Goal: Task Accomplishment & Management: Use online tool/utility

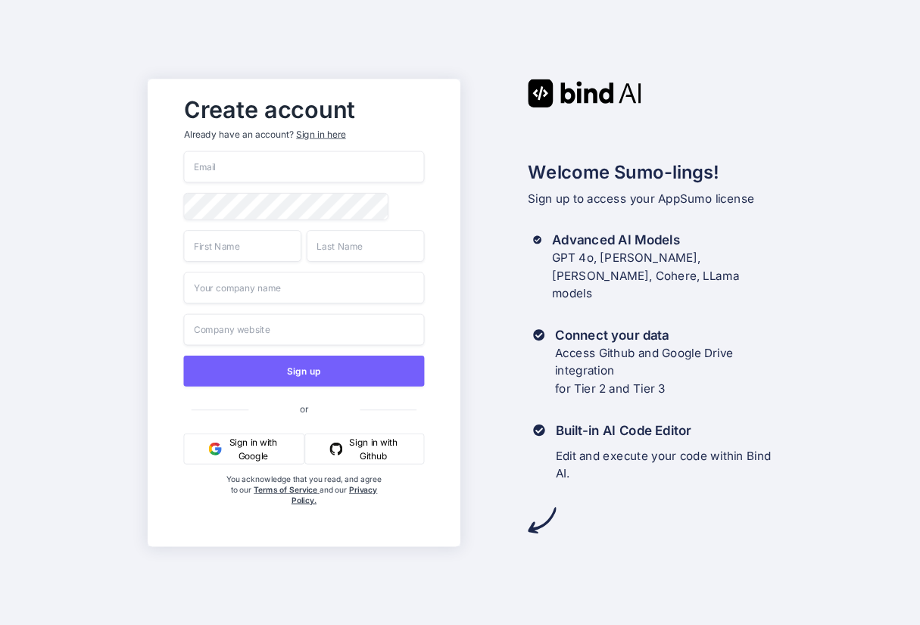
click at [315, 162] on input "email" at bounding box center [303, 167] width 241 height 32
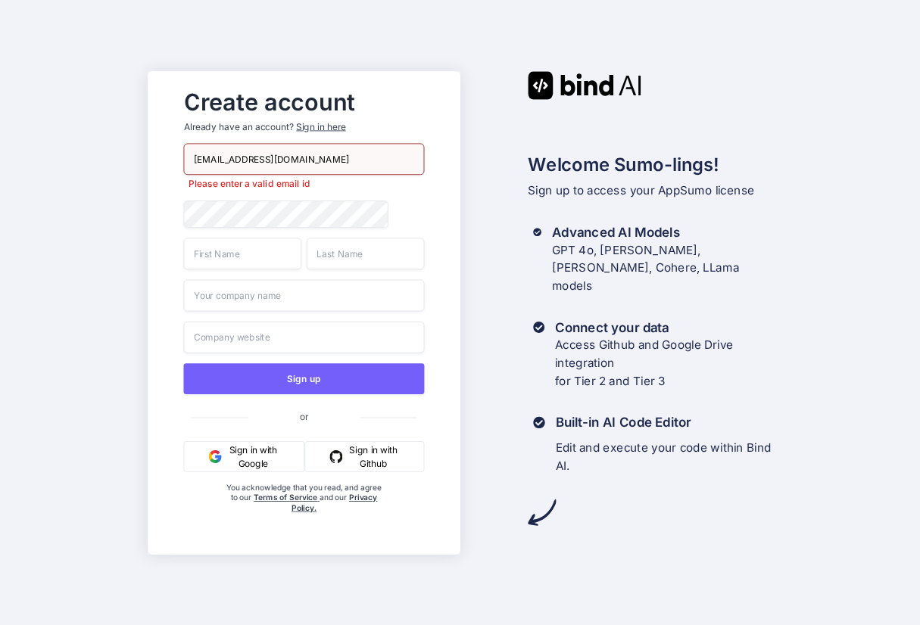
type input "[EMAIL_ADDRESS][DOMAIN_NAME]"
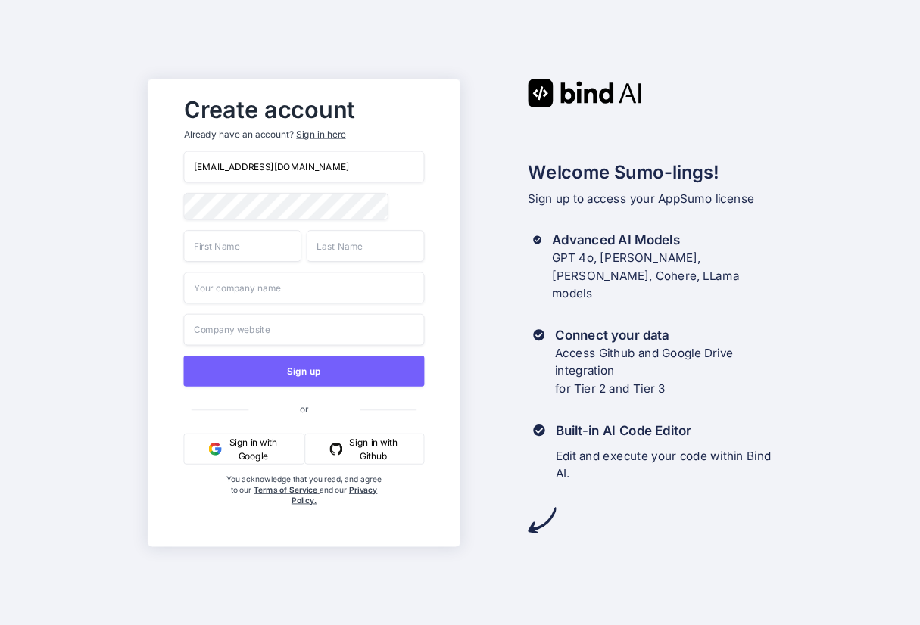
click at [254, 254] on input "text" at bounding box center [242, 246] width 118 height 32
type input "Ordo"
click at [383, 254] on input "text" at bounding box center [365, 246] width 118 height 32
type input "Digital"
click at [328, 288] on input "text" at bounding box center [303, 288] width 241 height 32
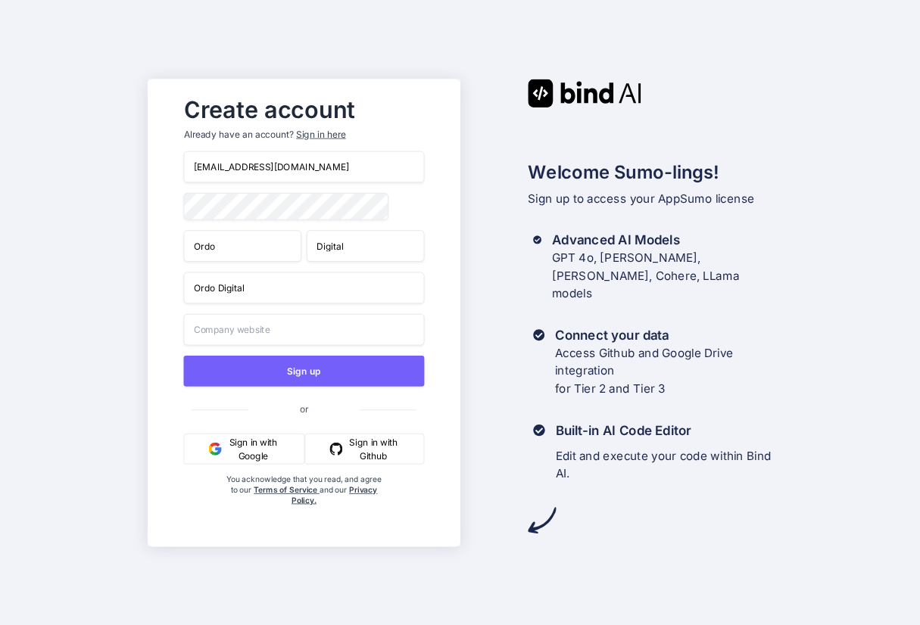
type input "Ordo Digital"
click at [323, 335] on input "text" at bounding box center [303, 329] width 241 height 32
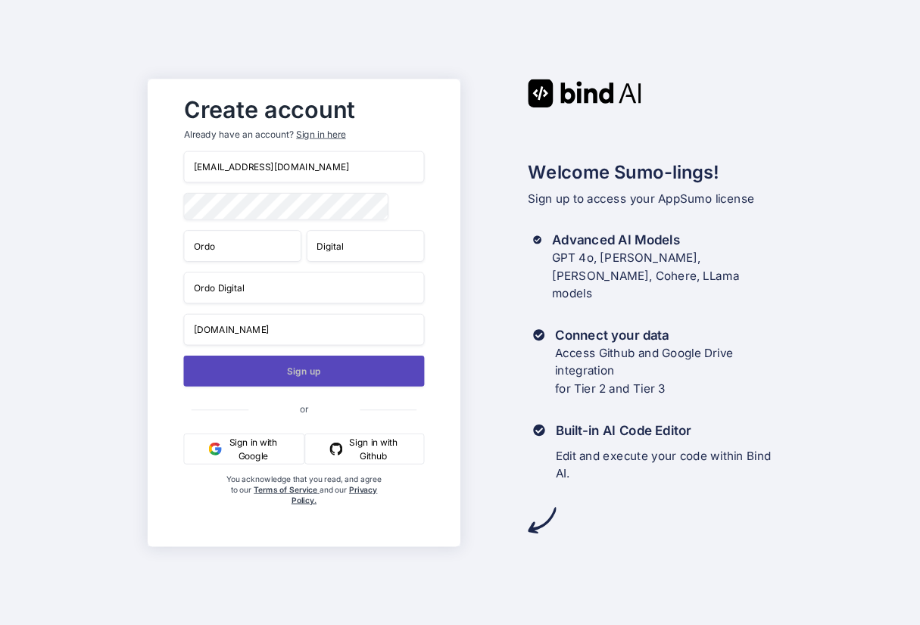
type input "ordodigital.com"
click at [312, 375] on button "Sign up" at bounding box center [303, 370] width 241 height 31
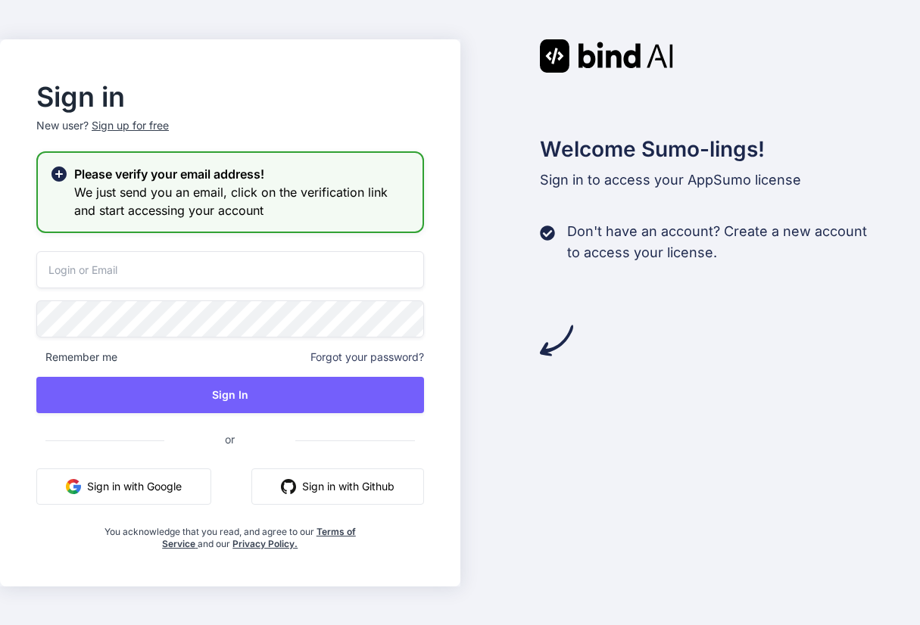
click at [235, 272] on input "email" at bounding box center [229, 269] width 387 height 37
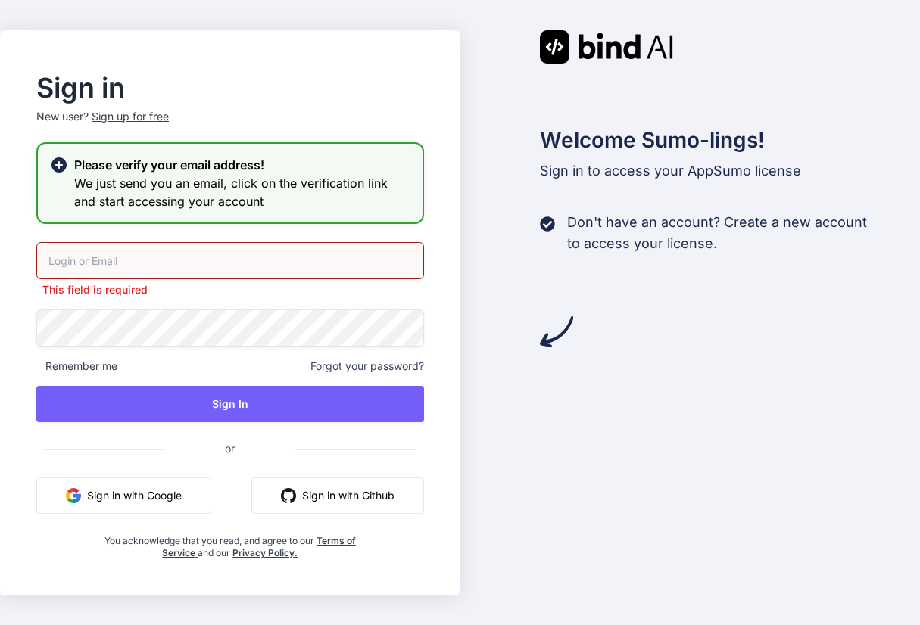
type input "mail@ordodigital.com"
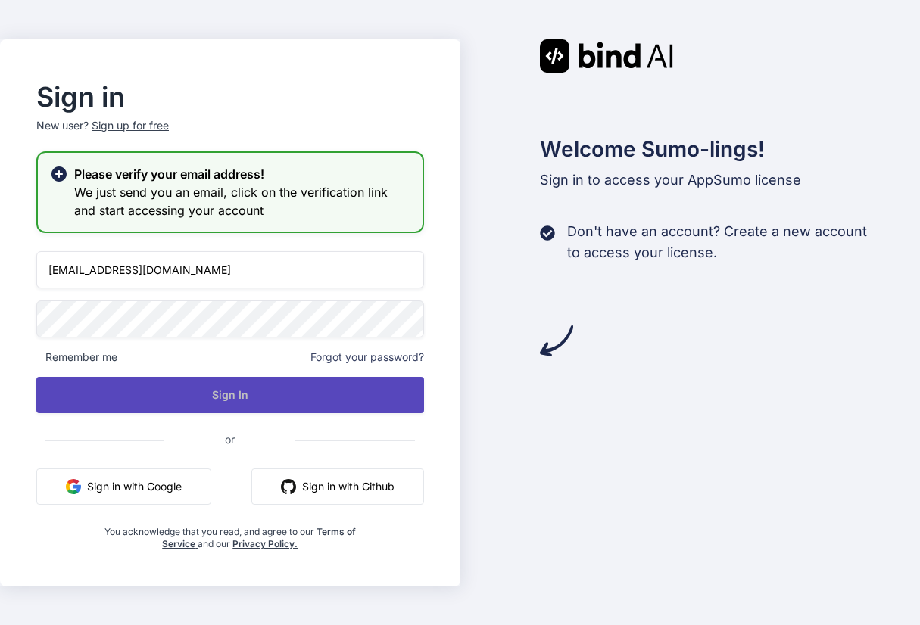
click at [284, 397] on button "Sign In" at bounding box center [229, 395] width 387 height 36
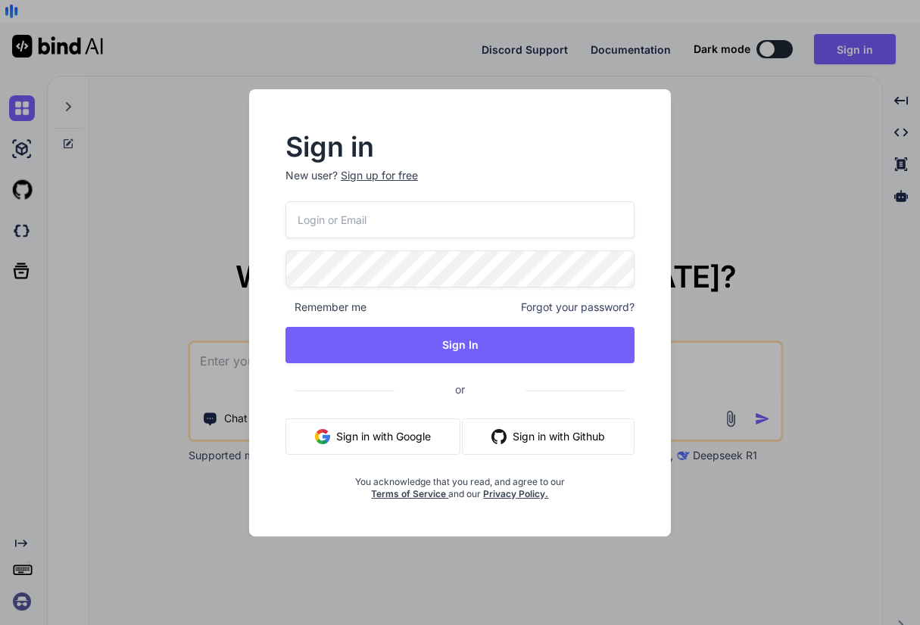
click at [456, 220] on input "email" at bounding box center [459, 219] width 349 height 37
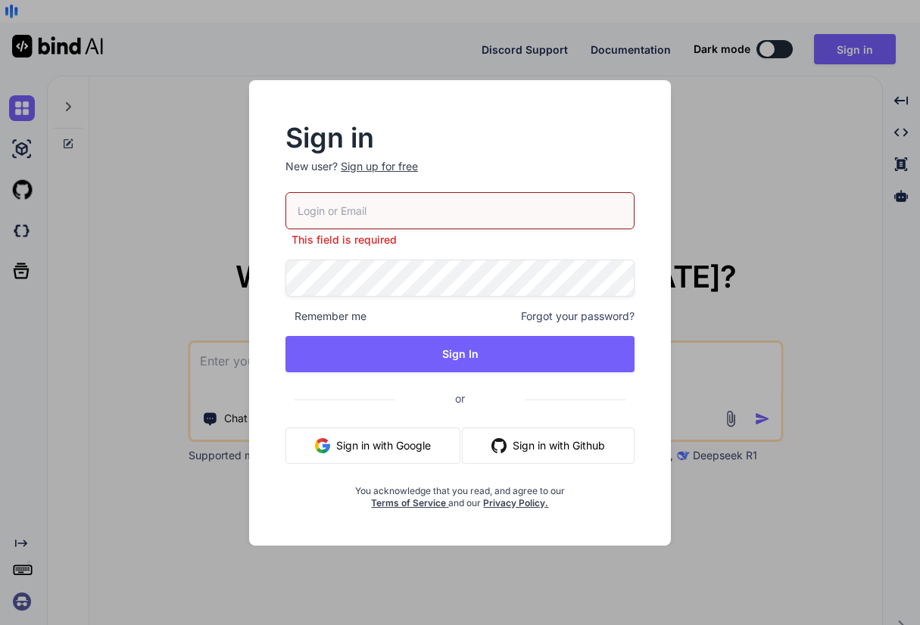
type input "mail@ordodigital.com"
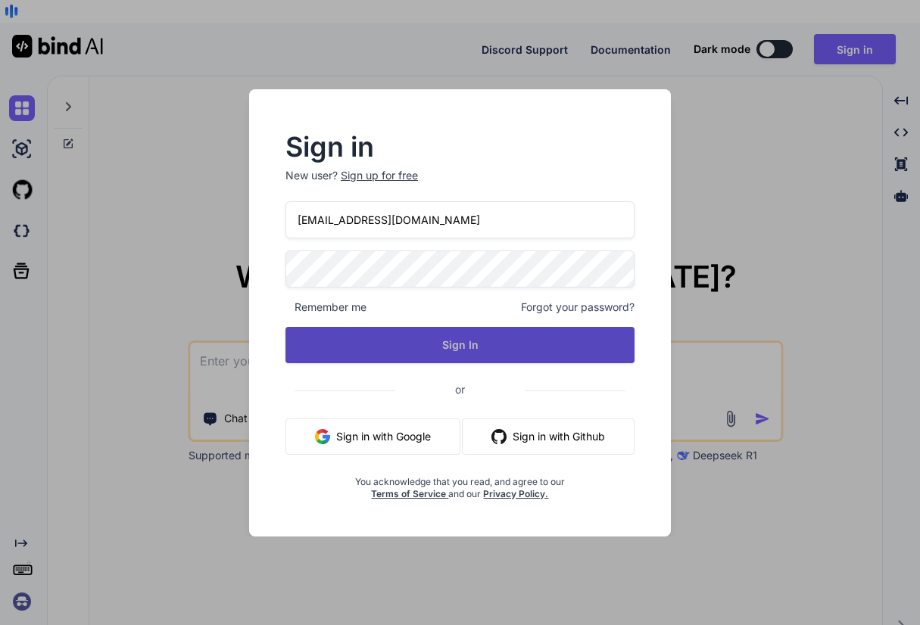
click at [426, 342] on button "Sign In" at bounding box center [459, 345] width 349 height 36
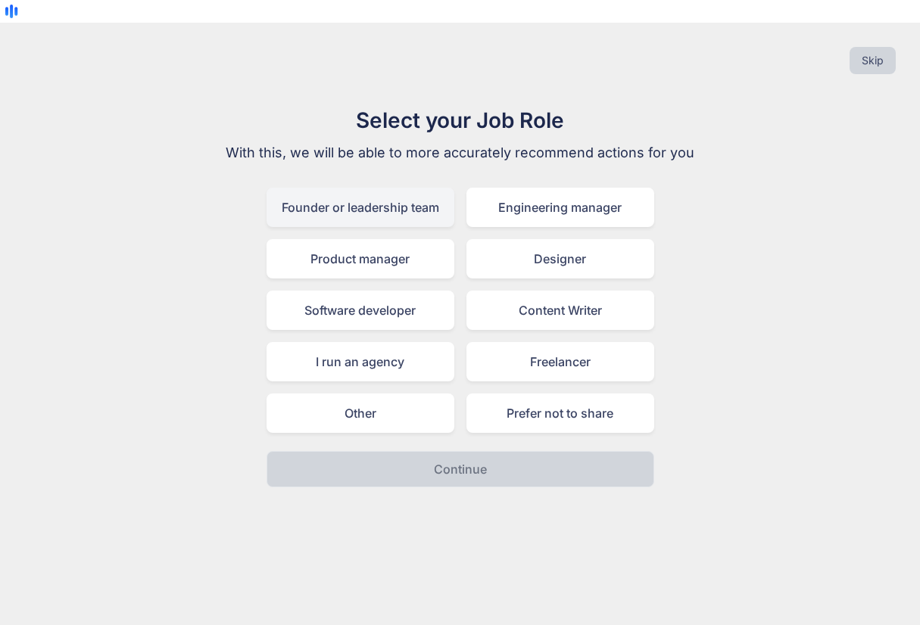
click at [403, 190] on div "Founder or leadership team" at bounding box center [360, 207] width 188 height 39
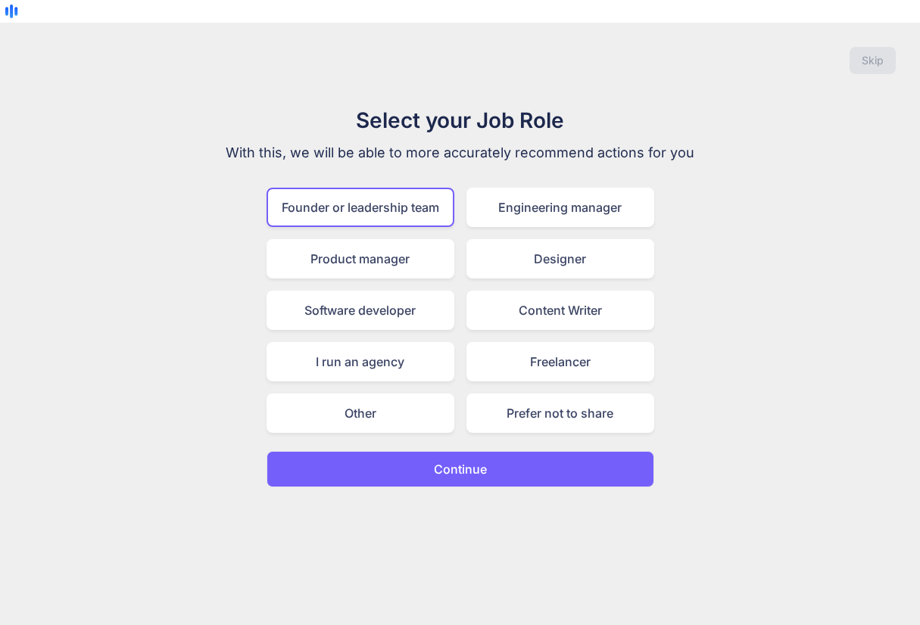
click at [477, 460] on p "Continue" at bounding box center [460, 469] width 53 height 18
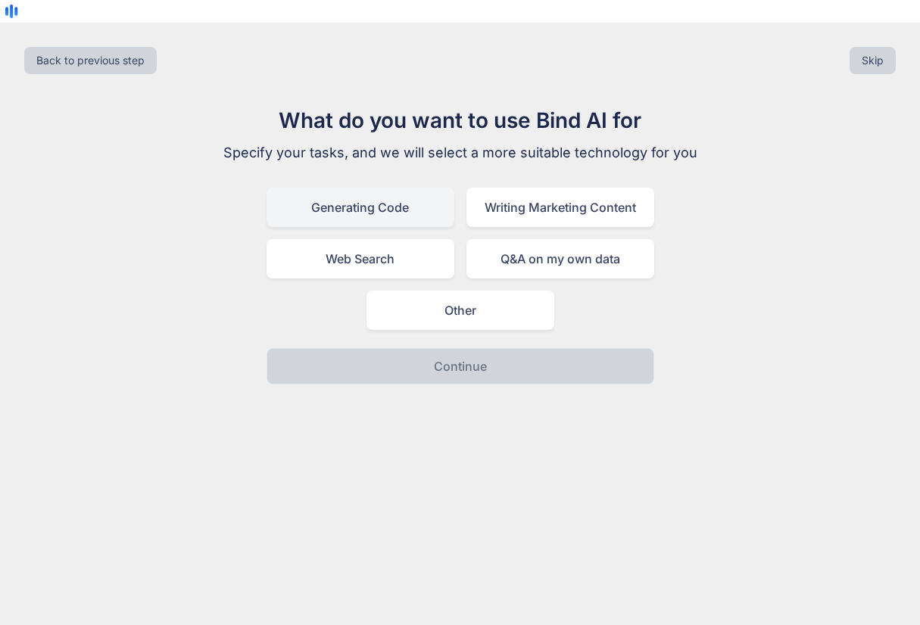
click at [363, 188] on div "Generating Code" at bounding box center [360, 207] width 188 height 39
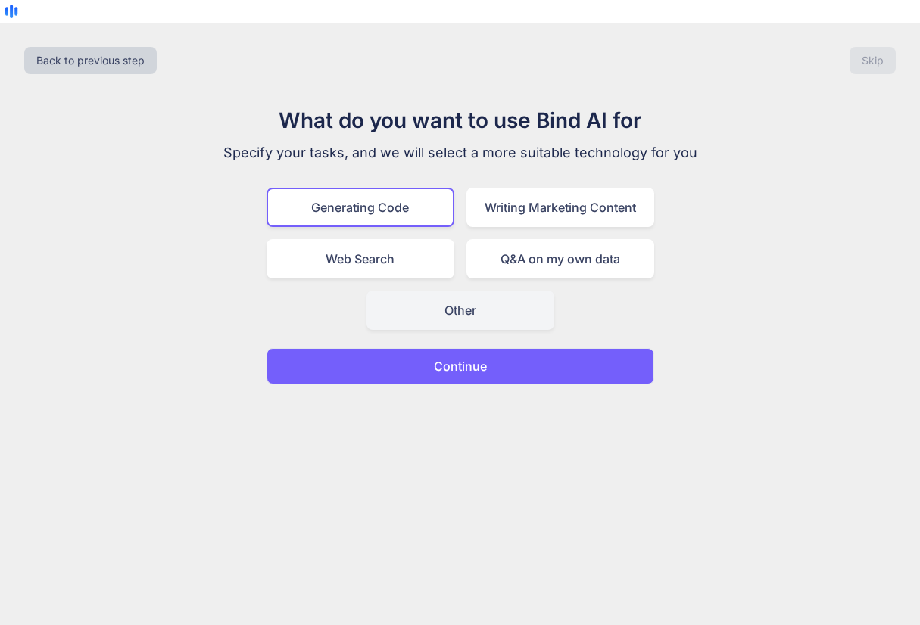
click at [437, 291] on div "Other" at bounding box center [460, 310] width 188 height 39
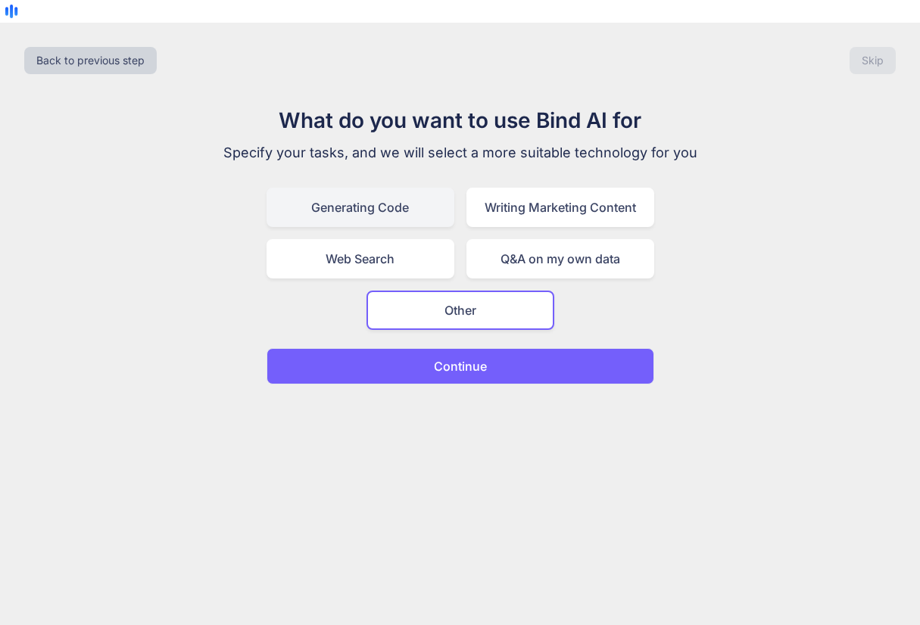
click at [388, 191] on div "Generating Code" at bounding box center [360, 207] width 188 height 39
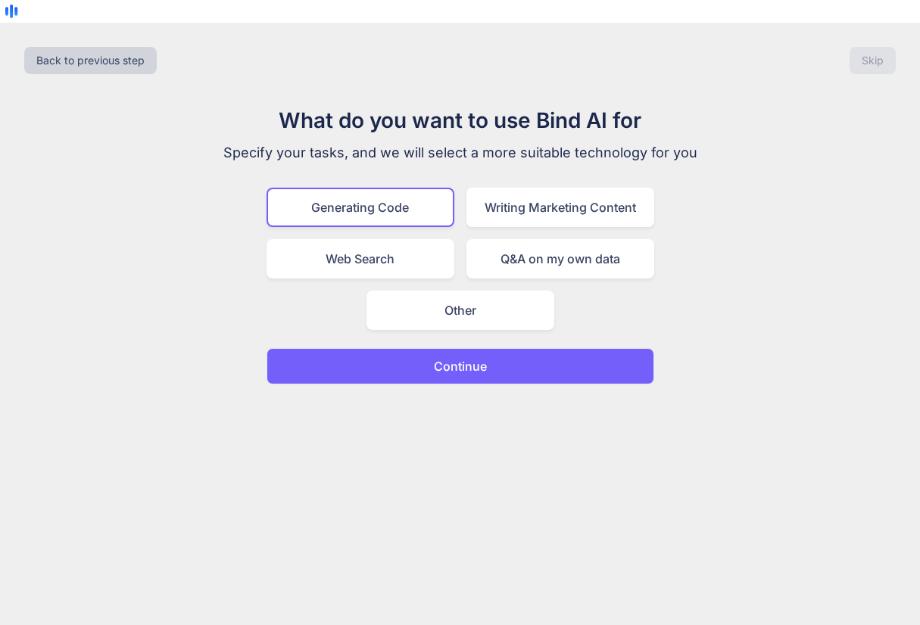
click at [434, 357] on p "Continue" at bounding box center [460, 366] width 53 height 18
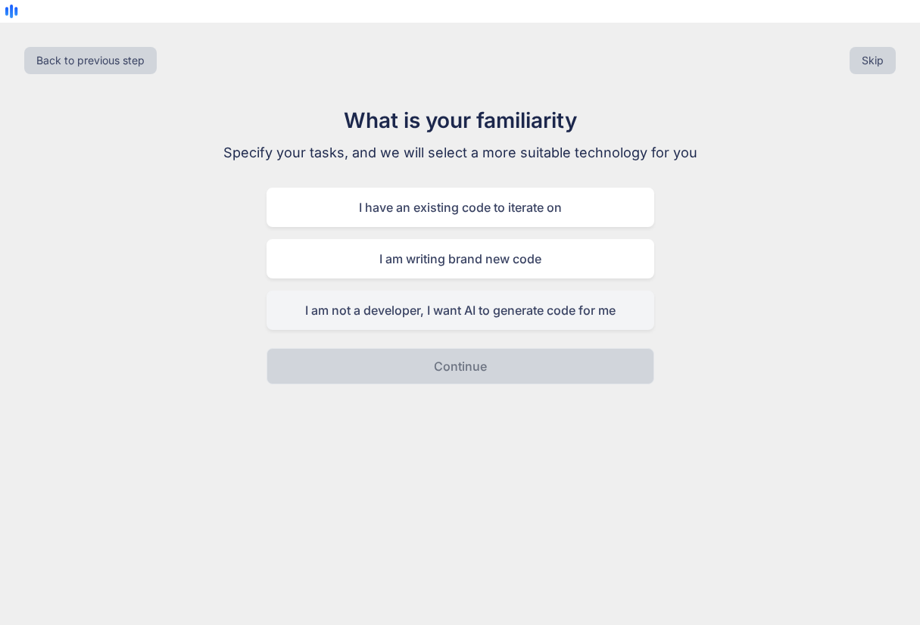
click at [440, 291] on div "I am not a developer, I want AI to generate code for me" at bounding box center [459, 310] width 387 height 39
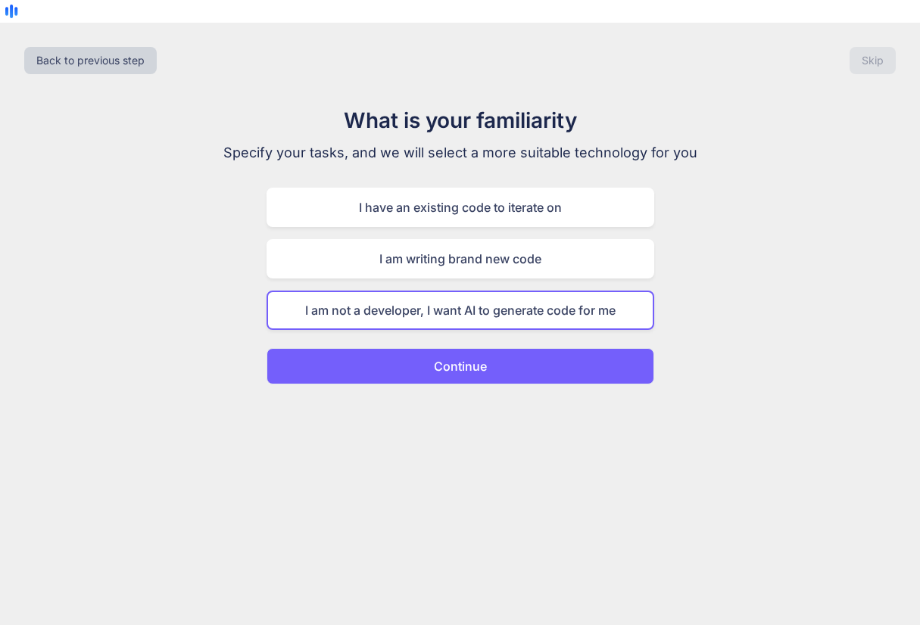
click at [448, 357] on p "Continue" at bounding box center [460, 366] width 53 height 18
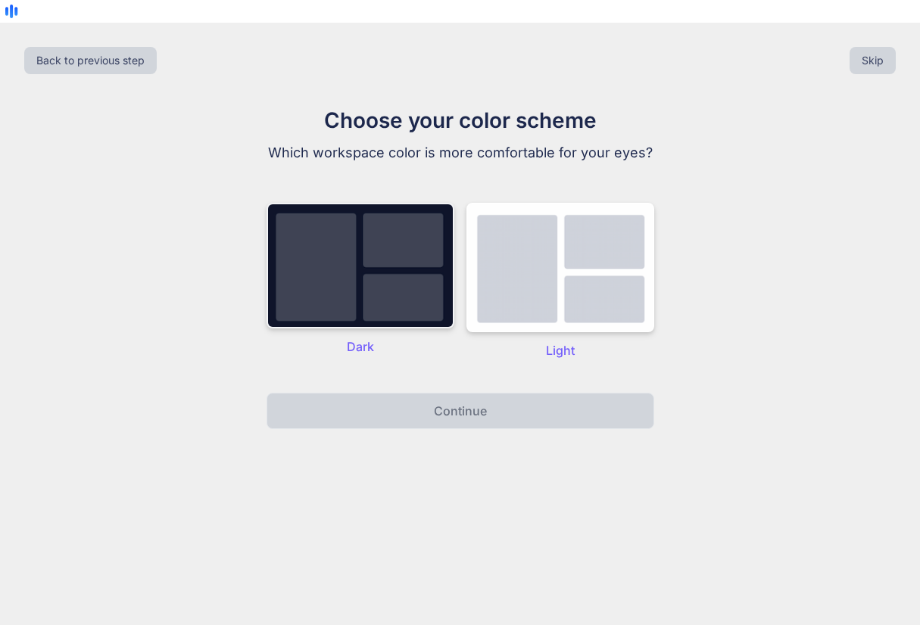
click at [400, 261] on img at bounding box center [360, 266] width 188 height 126
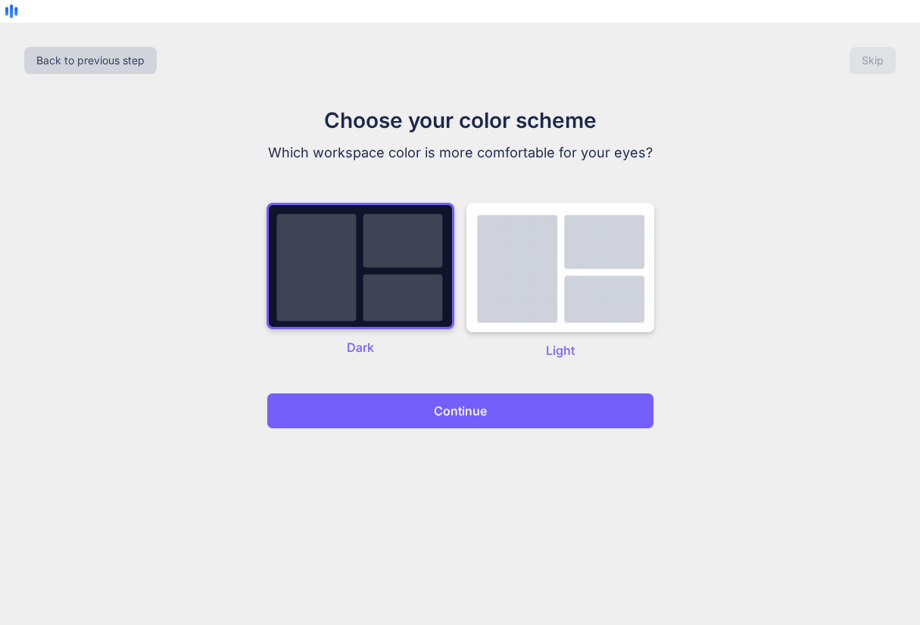
click at [478, 402] on p "Continue" at bounding box center [460, 411] width 53 height 18
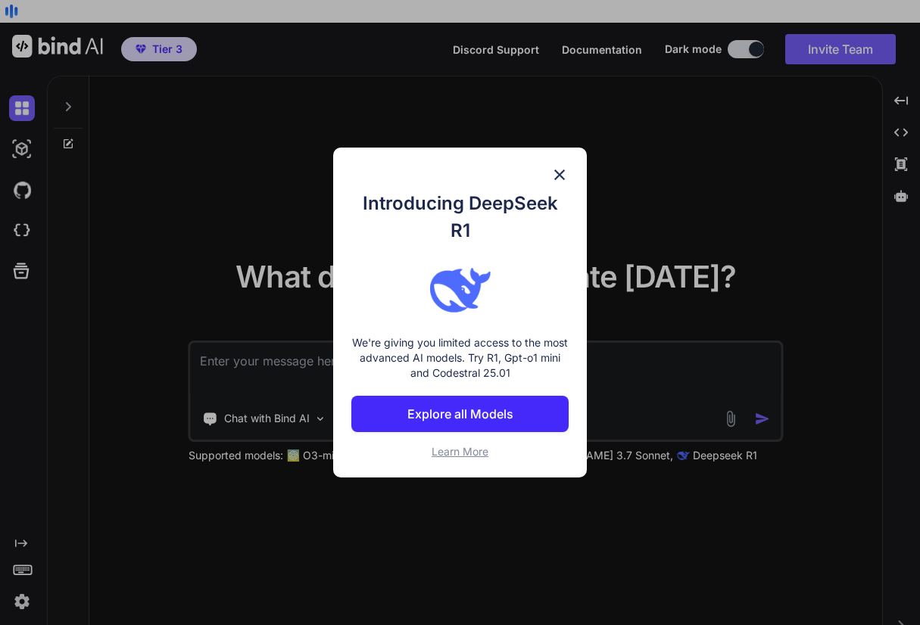
click at [471, 412] on p "Explore all Models" at bounding box center [460, 414] width 106 height 18
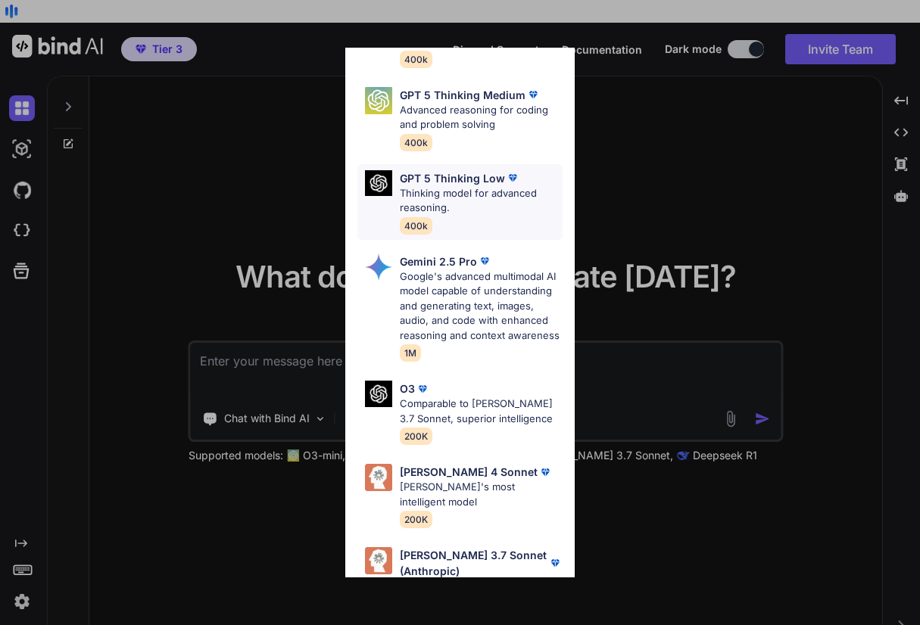
scroll to position [553, 0]
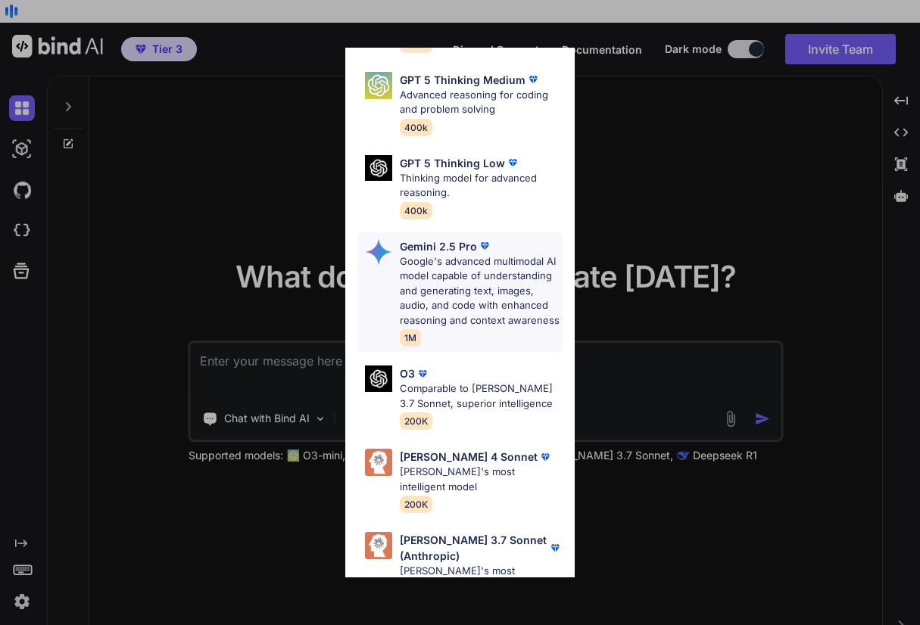
click at [465, 269] on p "Google's advanced multimodal AI model capable of understanding and generating t…" at bounding box center [481, 291] width 163 height 74
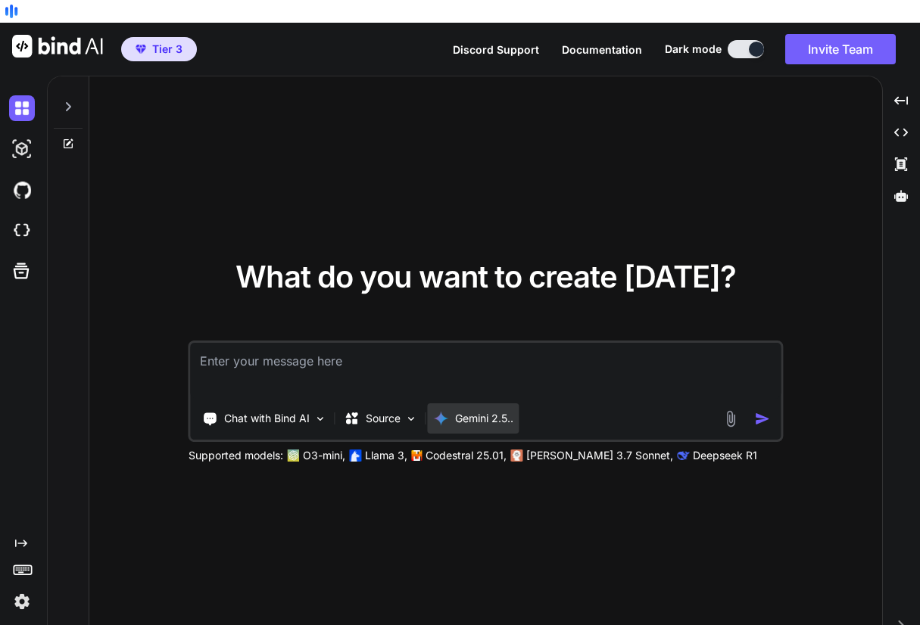
click at [465, 411] on p "Gemini 2.5.." at bounding box center [484, 418] width 58 height 15
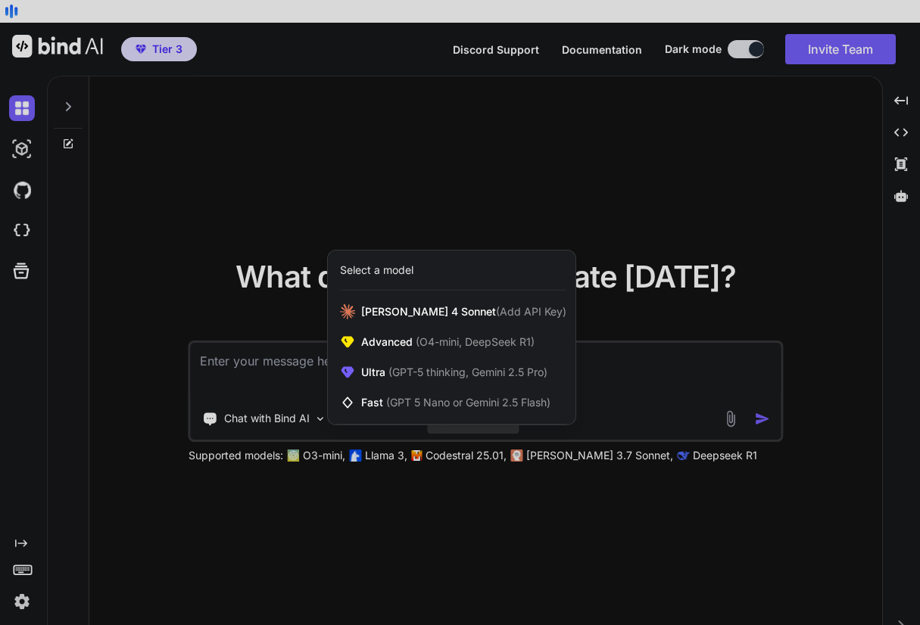
click at [453, 163] on div at bounding box center [460, 312] width 920 height 625
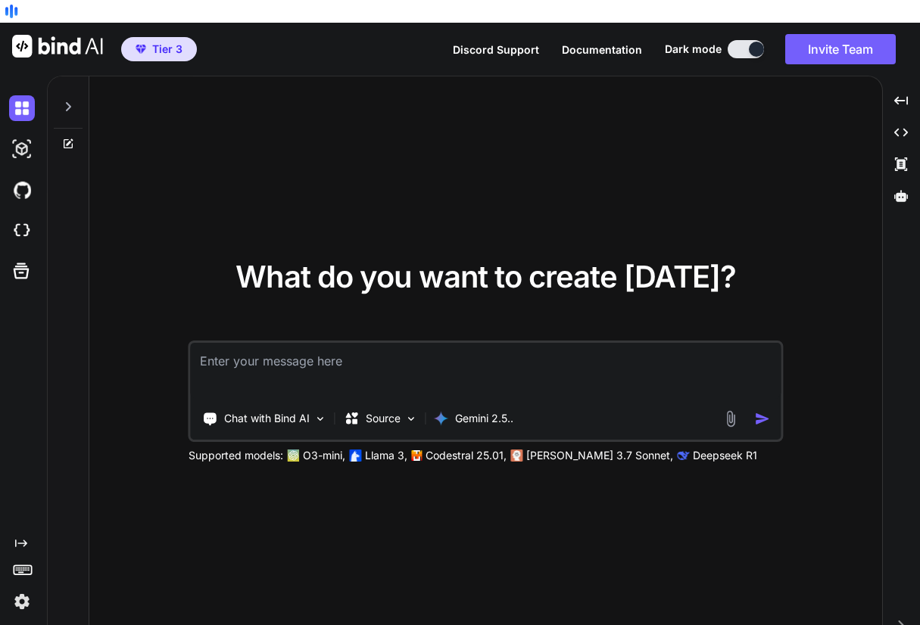
click at [286, 346] on textarea at bounding box center [486, 371] width 590 height 56
click at [20, 263] on icon at bounding box center [22, 271] width 16 height 16
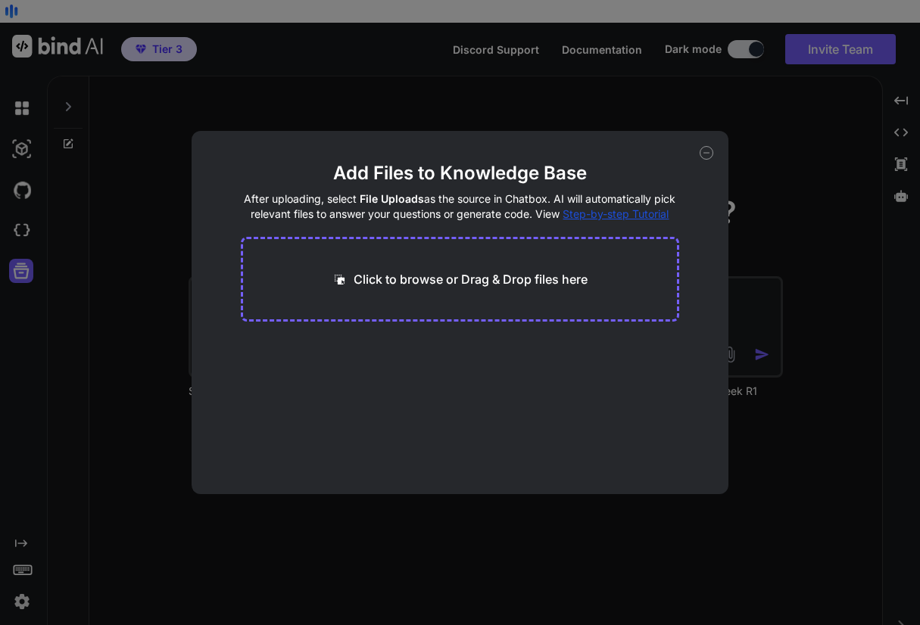
click at [21, 168] on div "Add Files to Knowledge Base After uploading, select File Uploads as the source …" at bounding box center [460, 312] width 920 height 625
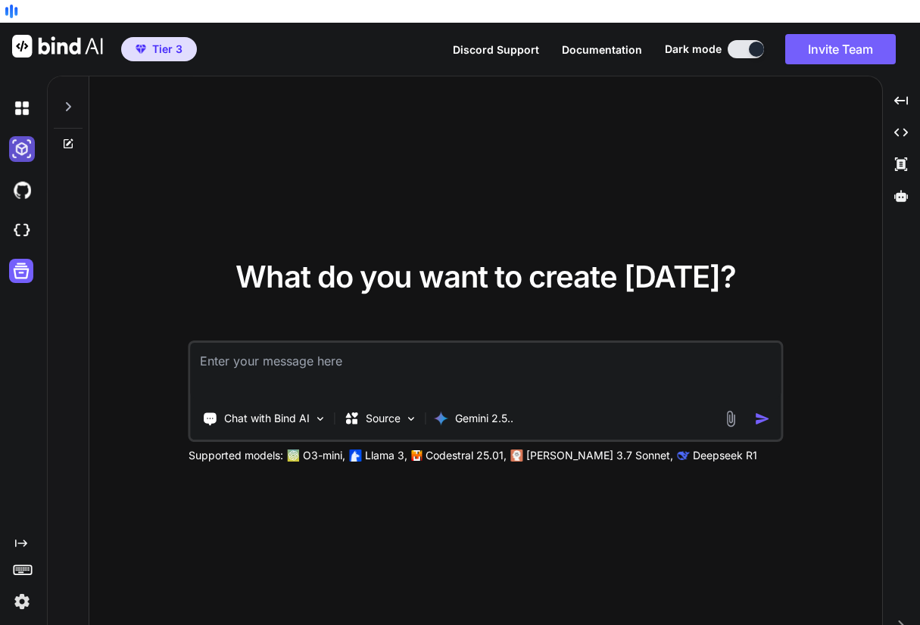
click at [18, 136] on img at bounding box center [22, 149] width 26 height 26
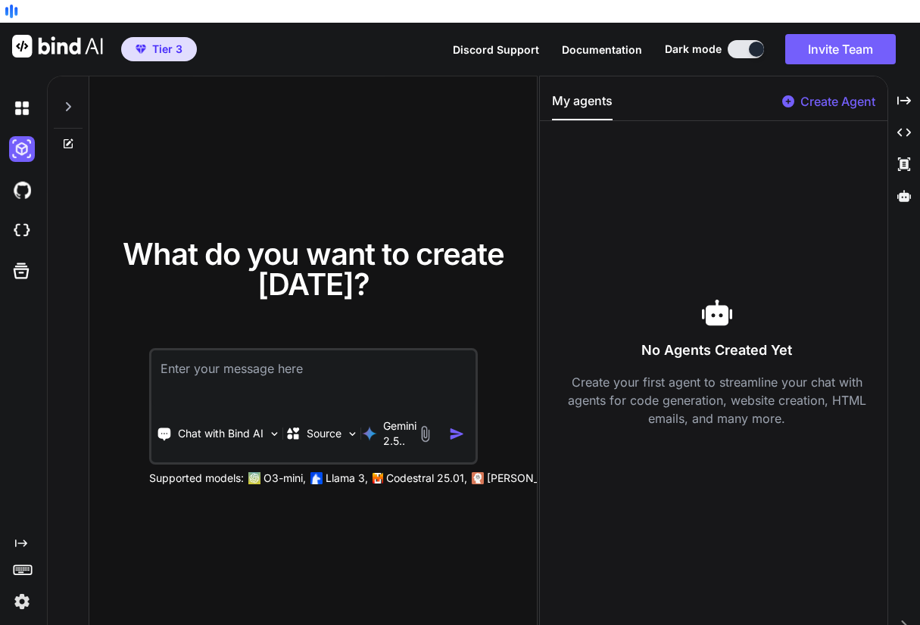
click at [21, 589] on img at bounding box center [22, 602] width 26 height 26
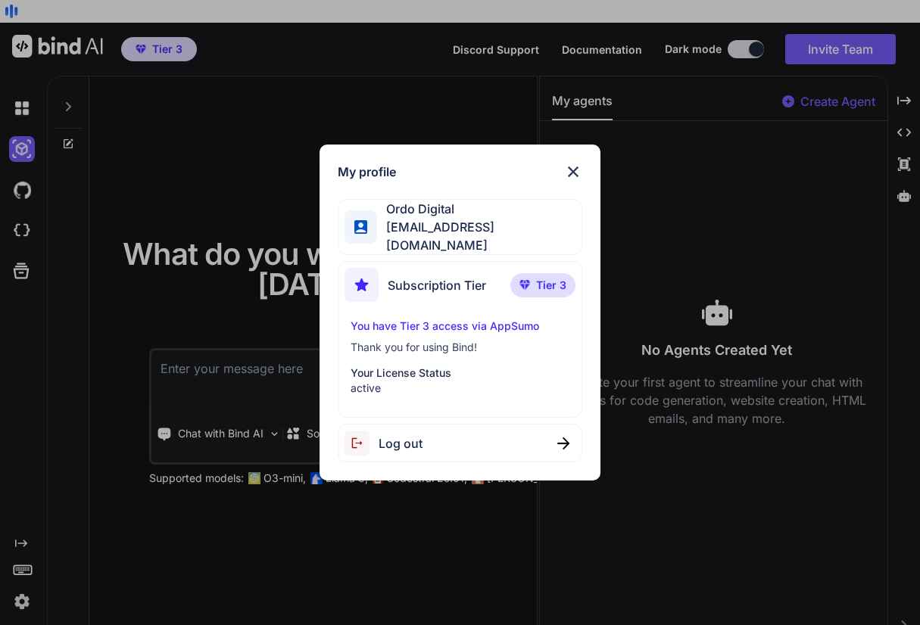
click at [21, 579] on div "My profile Ordo Digital mail@ordodigital.com Subscription Tier Tier 3 You have …" at bounding box center [460, 312] width 920 height 625
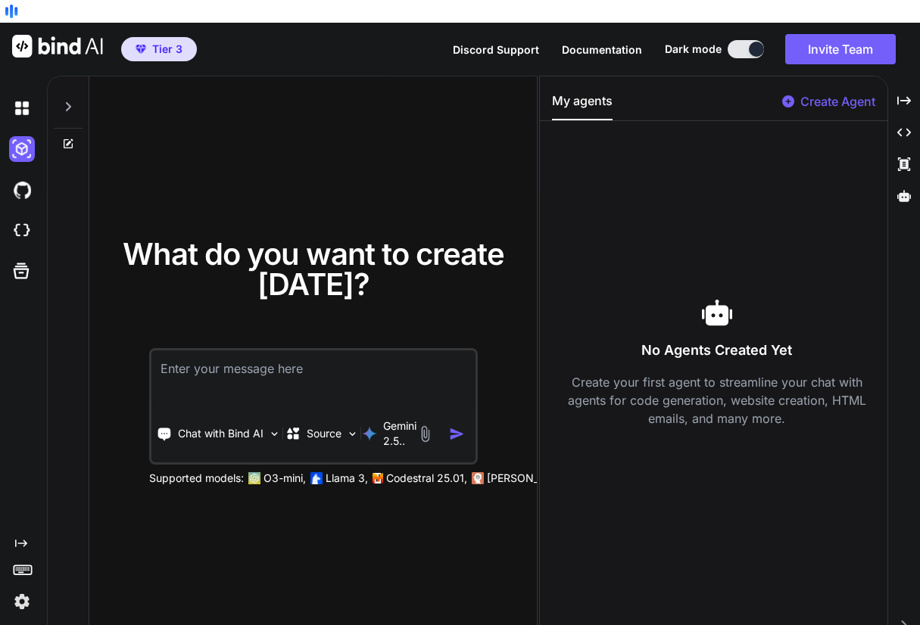
click at [23, 569] on rect at bounding box center [24, 570] width 2 height 2
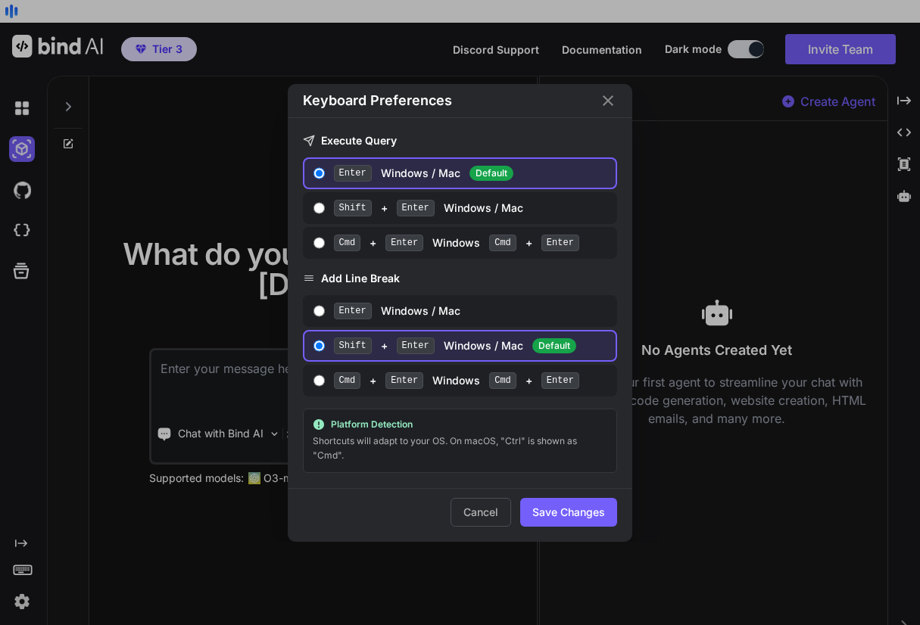
click at [23, 547] on div "Keyboard Preferences Execute Query Enter Windows / Mac Default Shift + Enter Wi…" at bounding box center [460, 312] width 920 height 625
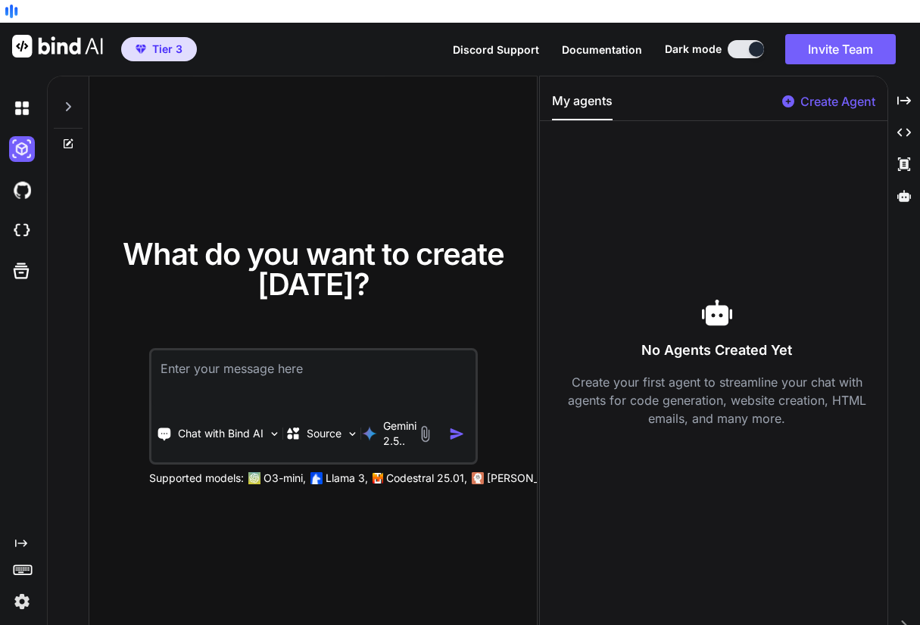
click at [22, 537] on icon "Created with Pixso." at bounding box center [21, 543] width 12 height 12
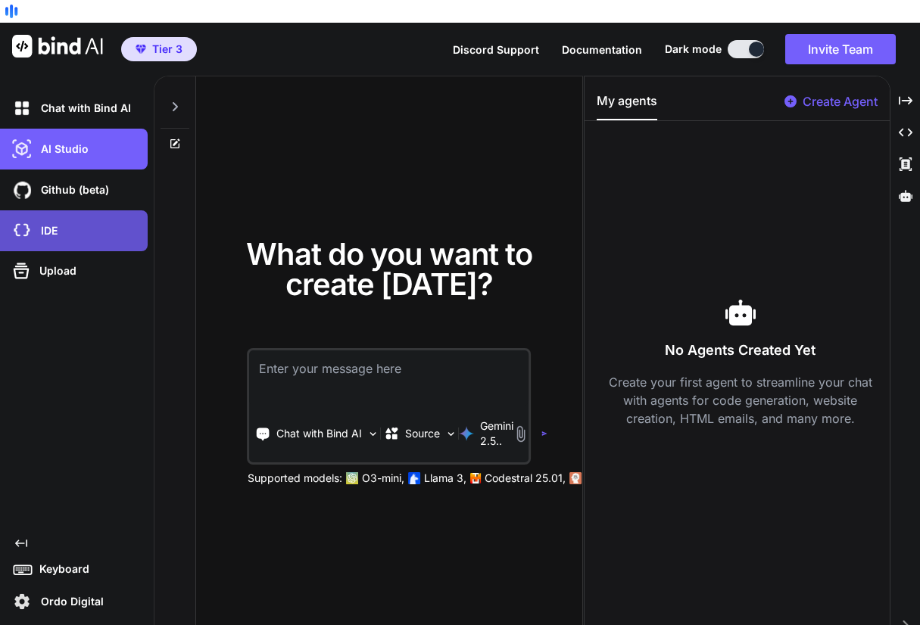
click at [60, 218] on div "IDE" at bounding box center [78, 231] width 138 height 26
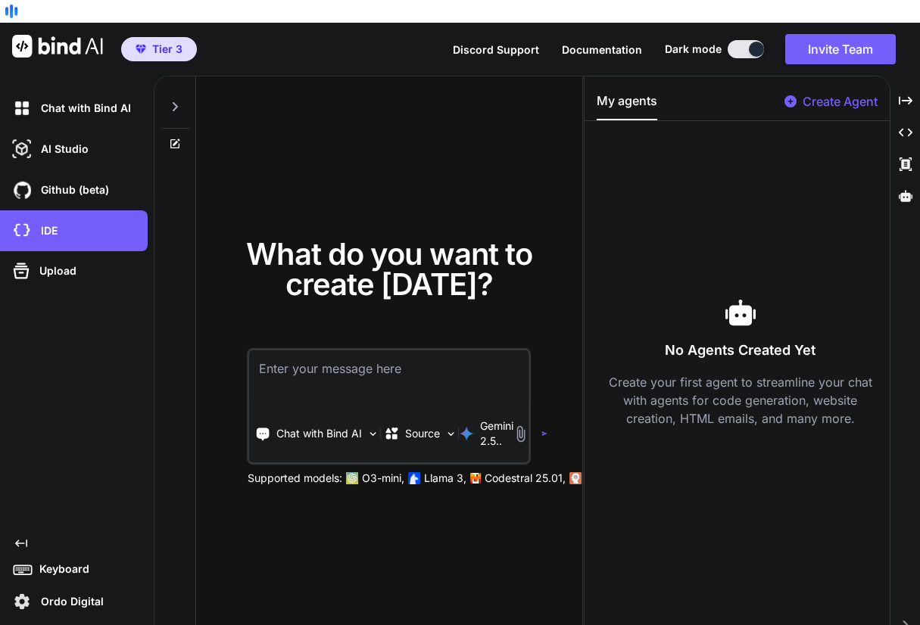
click at [343, 350] on textarea at bounding box center [389, 378] width 279 height 56
type textarea "x"
type textarea "c"
type textarea "x"
type textarea "cr"
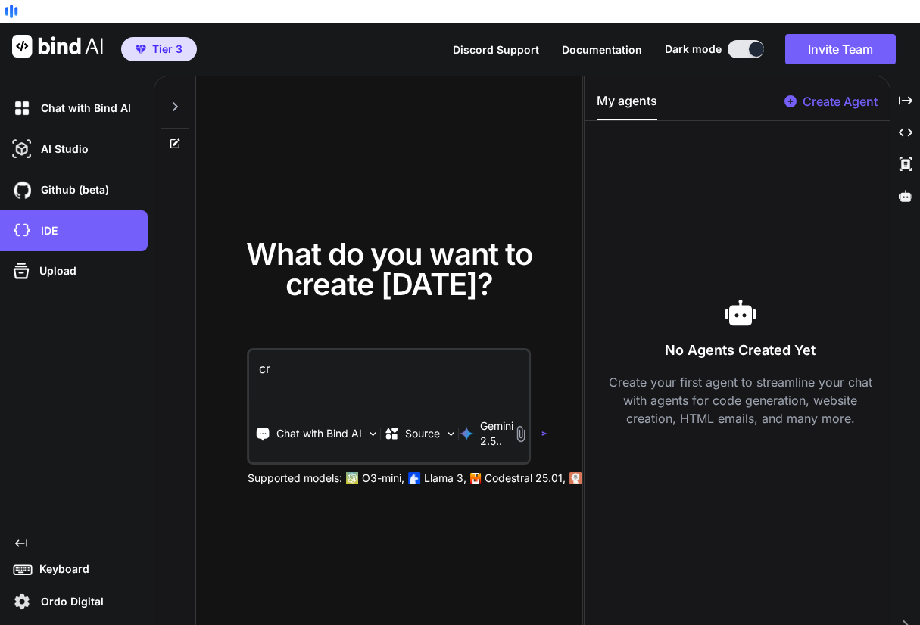
type textarea "x"
type textarea "cre"
type textarea "x"
type textarea "crea"
type textarea "x"
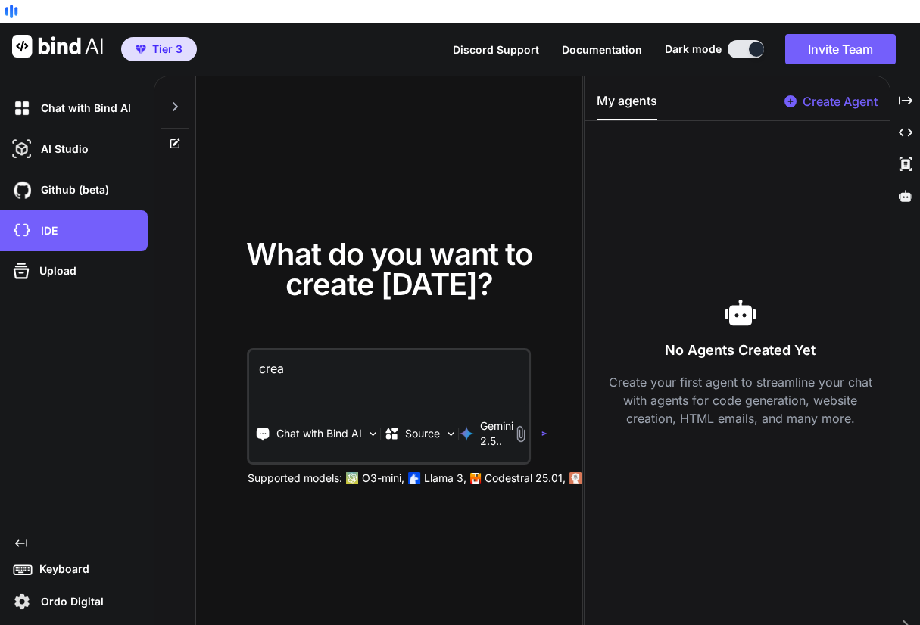
type textarea "creat"
type textarea "x"
type textarea "create"
type textarea "x"
type textarea "create"
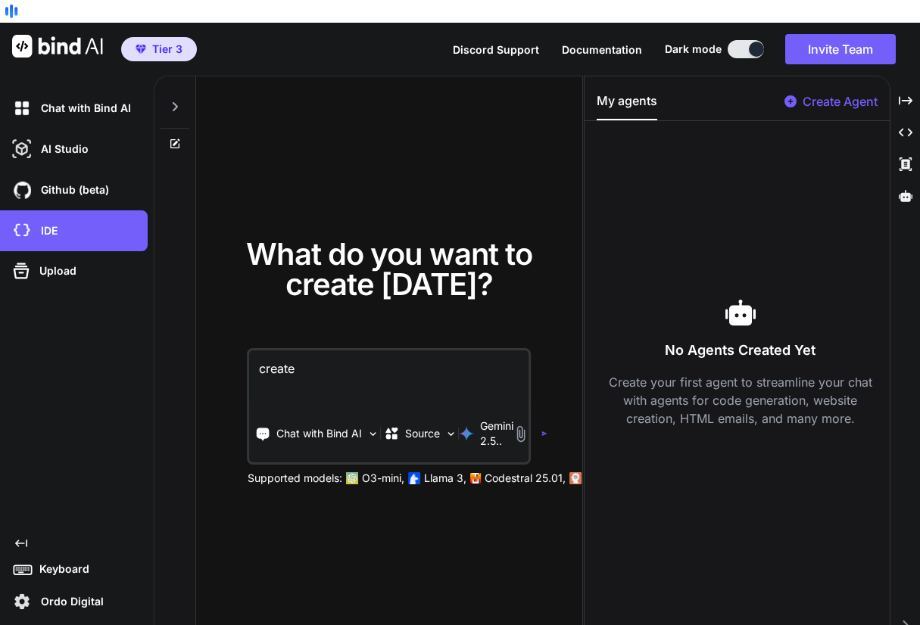
type textarea "x"
type textarea "create a"
type textarea "x"
type textarea "create a"
type textarea "x"
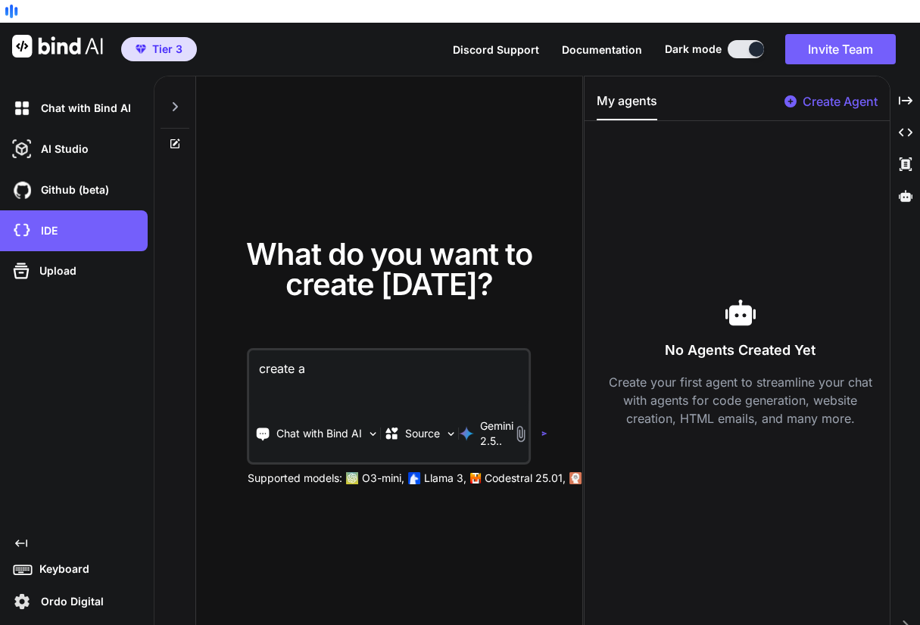
type textarea "create a w"
type textarea "x"
type textarea "create a wo"
type textarea "x"
type textarea "create a wor"
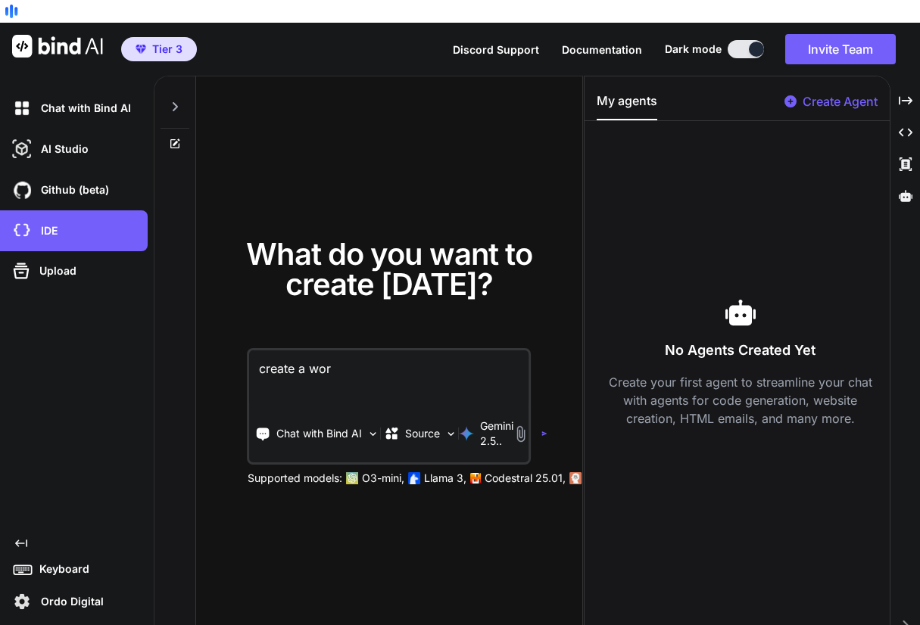
type textarea "x"
type textarea "create a word"
type textarea "x"
type textarea "create a wordp"
type textarea "x"
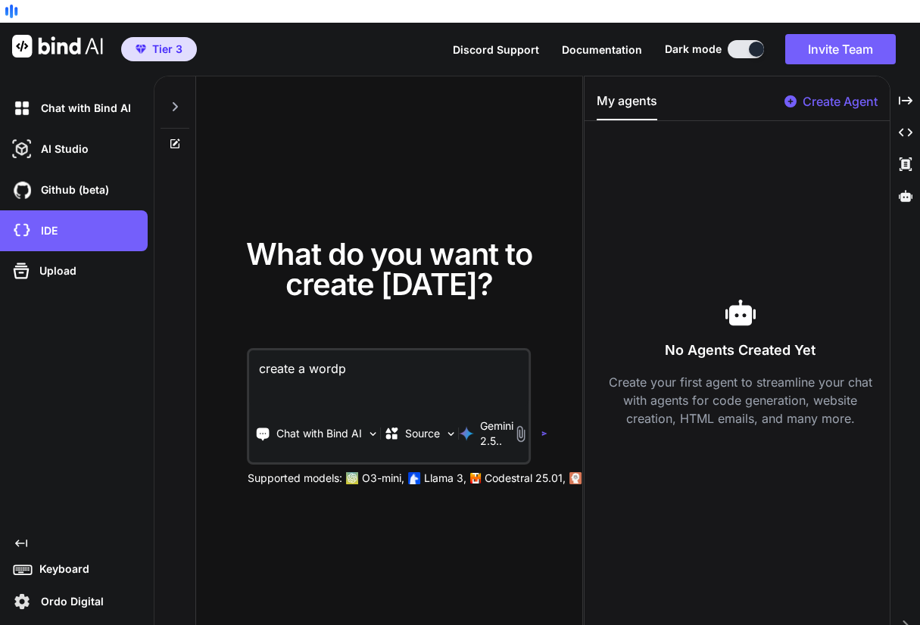
type textarea "create a wordpr"
type textarea "x"
type textarea "create a wordpre"
type textarea "x"
type textarea "create a wordpres"
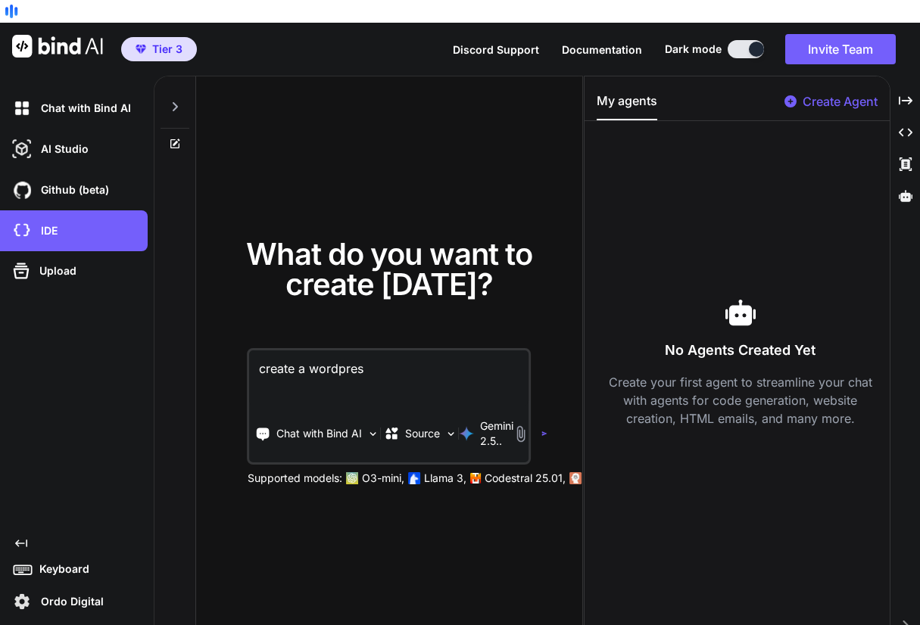
type textarea "x"
type textarea "create a wordpress"
type textarea "x"
type textarea "create a wordpress"
type textarea "x"
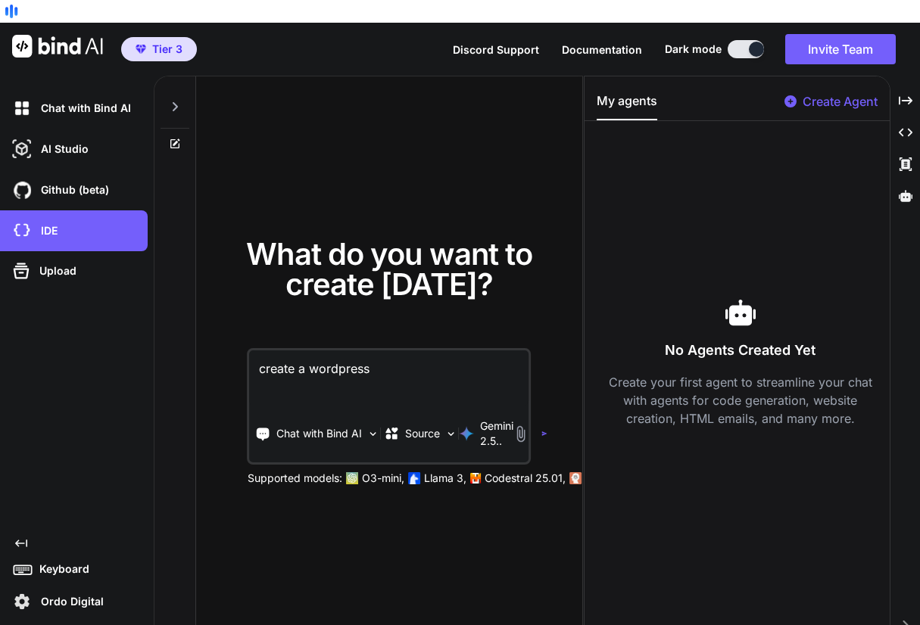
type textarea "create a wordpress p"
type textarea "x"
type textarea "create a wordpress pl"
type textarea "x"
type textarea "create a wordpress plu"
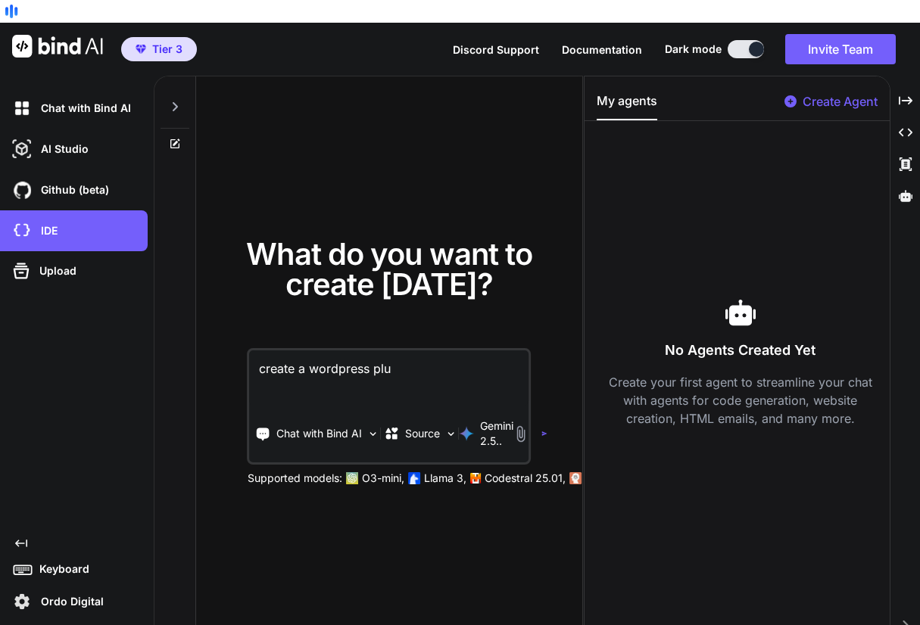
type textarea "x"
type textarea "create a wordpress plug"
type textarea "x"
type textarea "create a wordpress plugi"
type textarea "x"
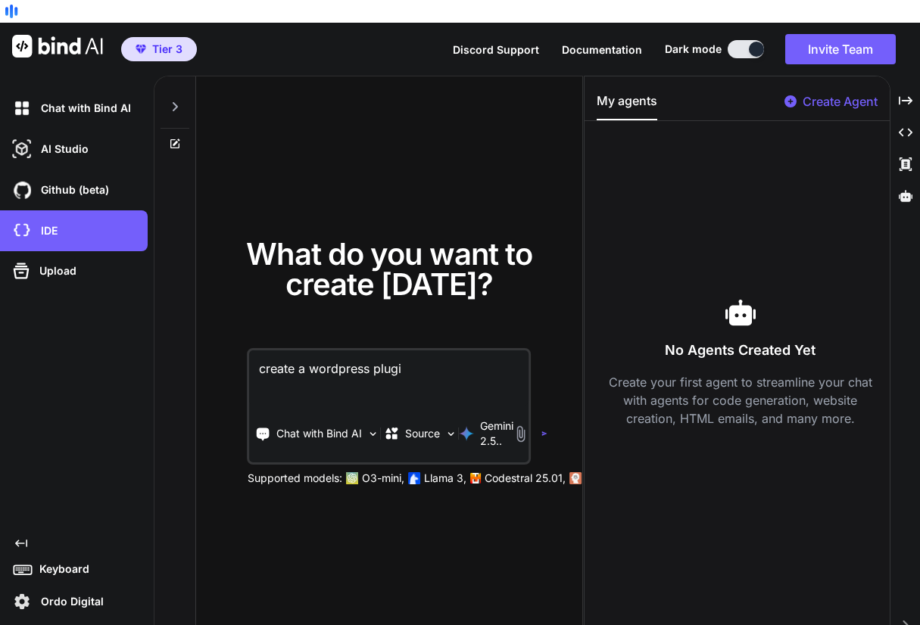
type textarea "create a wordpress plugin"
type textarea "x"
type textarea "create a wordpress plugin"
type textarea "x"
type textarea "create a wordpress plugin t"
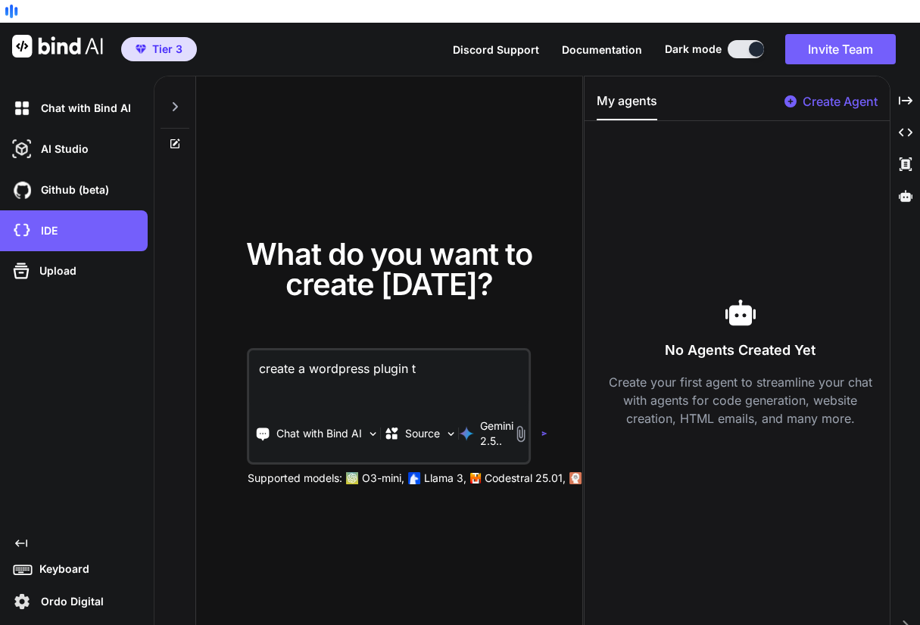
type textarea "x"
type textarea "create a wordpress plugin th"
type textarea "x"
type textarea "create a wordpress plugin tha"
type textarea "x"
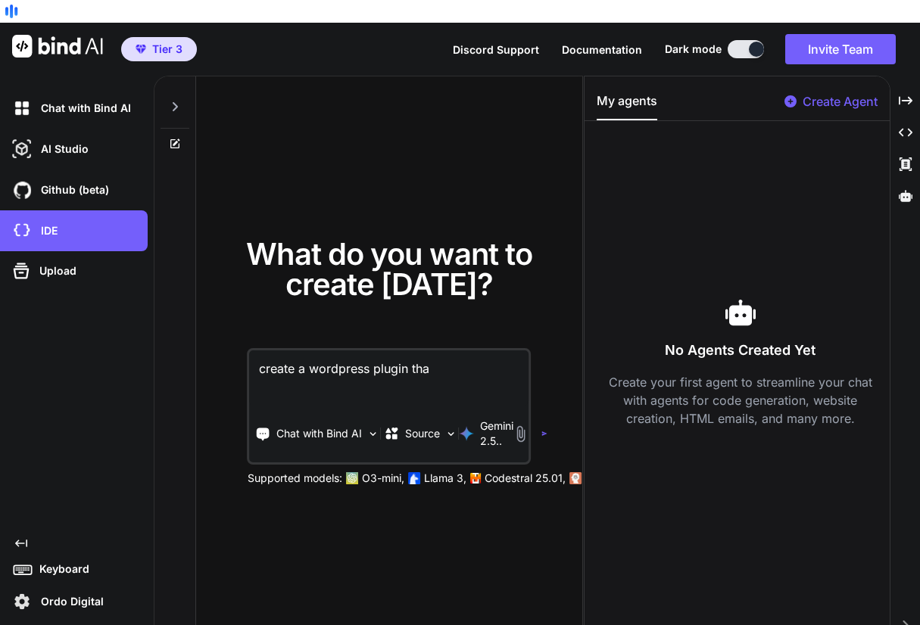
type textarea "create a wordpress plugin that"
type textarea "x"
type textarea "create a wordpress plugin that"
type textarea "x"
type textarea "create a wordpress plugin that c"
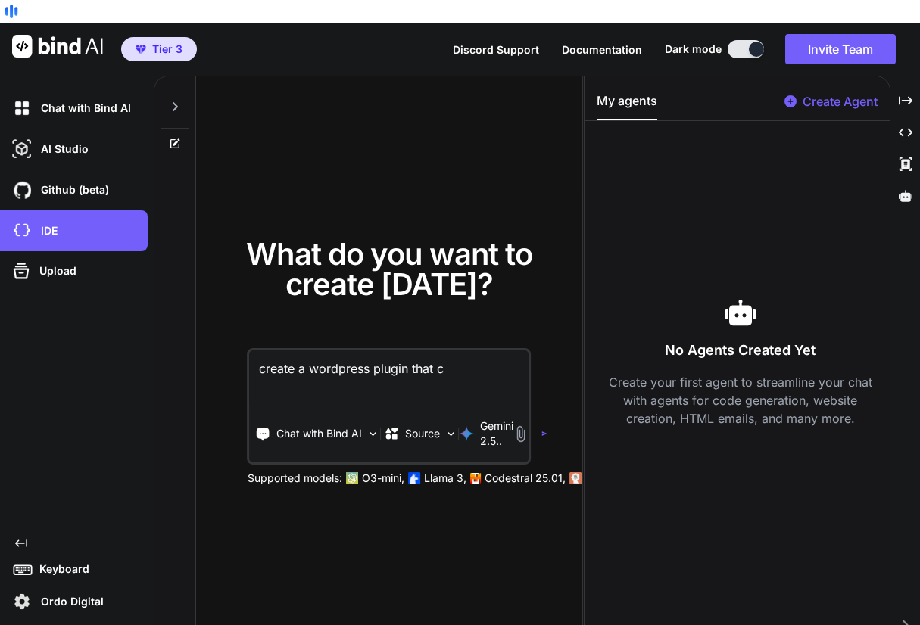
type textarea "x"
type textarea "create a wordpress plugin that cr"
type textarea "x"
type textarea "create a wordpress plugin that cre"
type textarea "x"
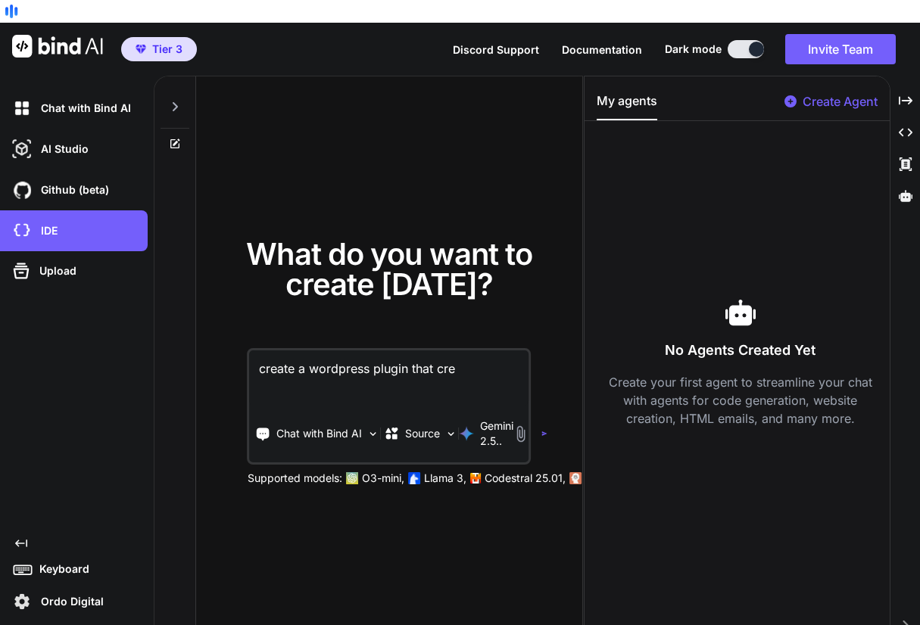
type textarea "create a wordpress plugin that crea"
type textarea "x"
type textarea "create a wordpress plugin that create"
type textarea "x"
type textarea "create a wordpress plugin that creates"
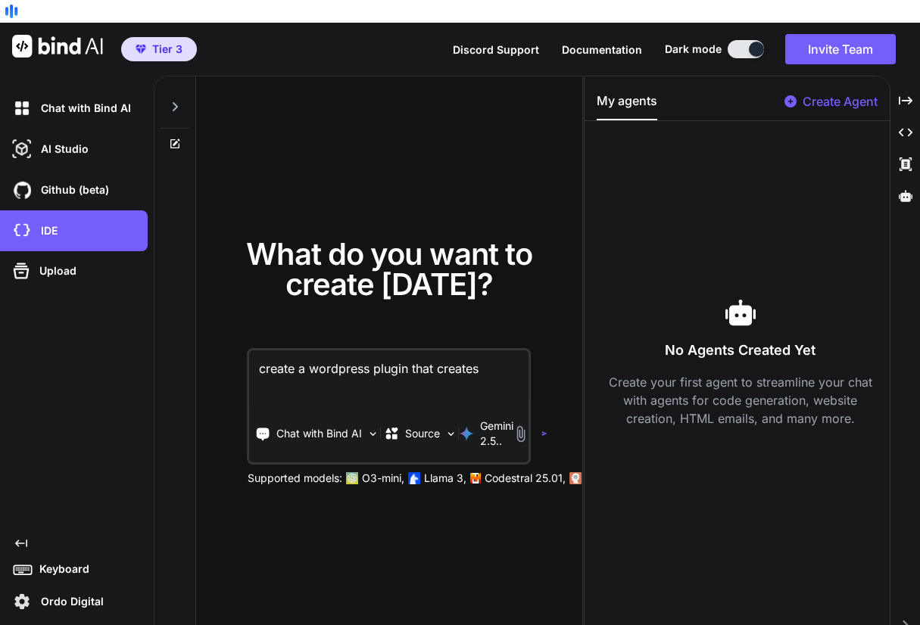
type textarea "x"
type textarea "create a wordpress plugin that creates"
type textarea "x"
type textarea "create a wordpress plugin that creates a"
type textarea "x"
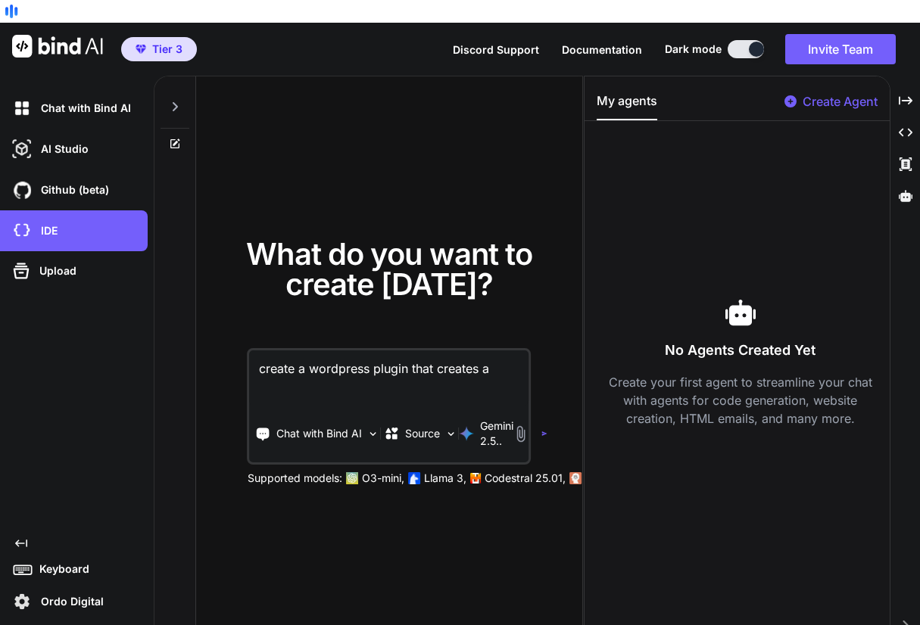
type textarea "create a wordpress plugin that creates a"
type textarea "x"
type textarea "create a wordpress plugin that creates a h"
type textarea "x"
type textarea "create a wordpress plugin that creates a he"
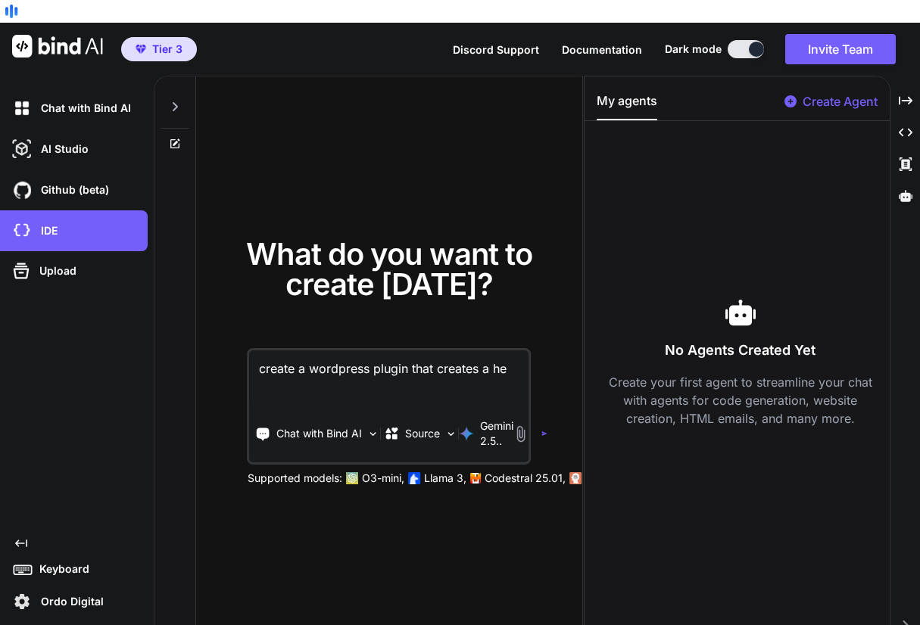
type textarea "x"
type textarea "create a wordpress plugin that creates a hea"
type textarea "x"
type textarea "create a wordpress plugin that creates a head"
type textarea "x"
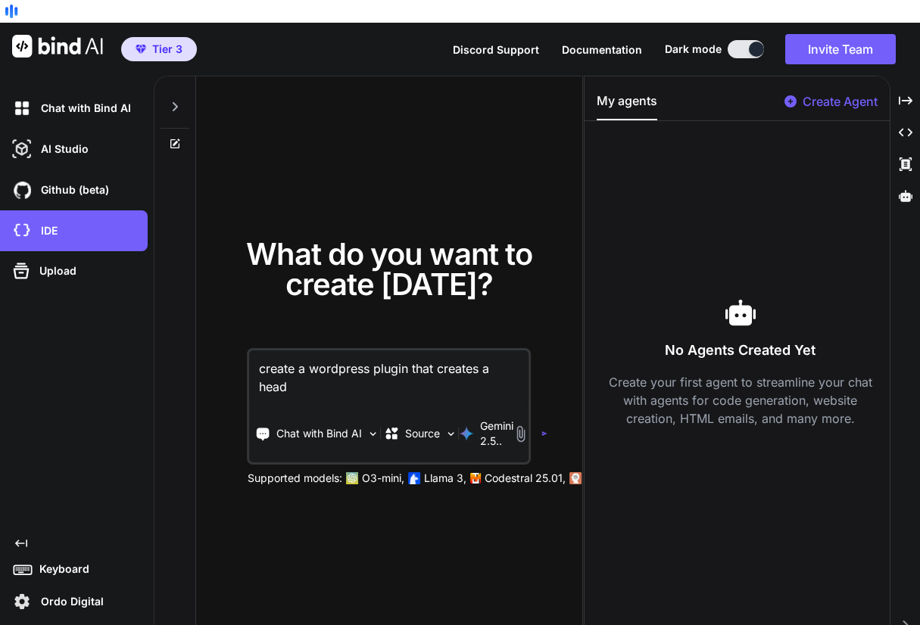
type textarea "create a wordpress plugin that creates a headl"
type textarea "x"
type textarea "create a wordpress plugin that creates a headli"
type textarea "x"
type textarea "create a wordpress plugin that creates a headline"
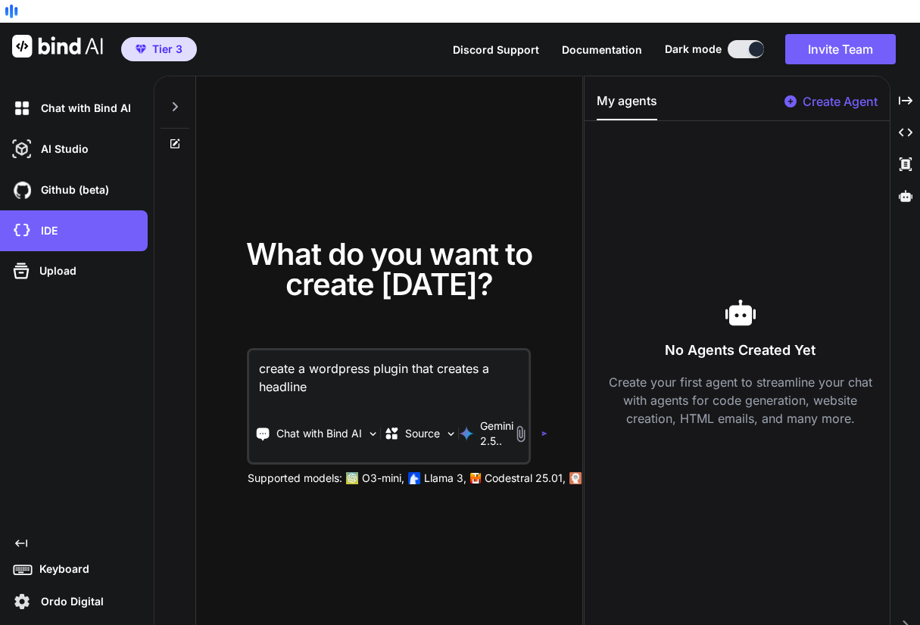
type textarea "x"
type textarea "create a wordpress plugin that creates a headlines"
type textarea "x"
type textarea "create a wordpress plugin that creates a headlines"
type textarea "x"
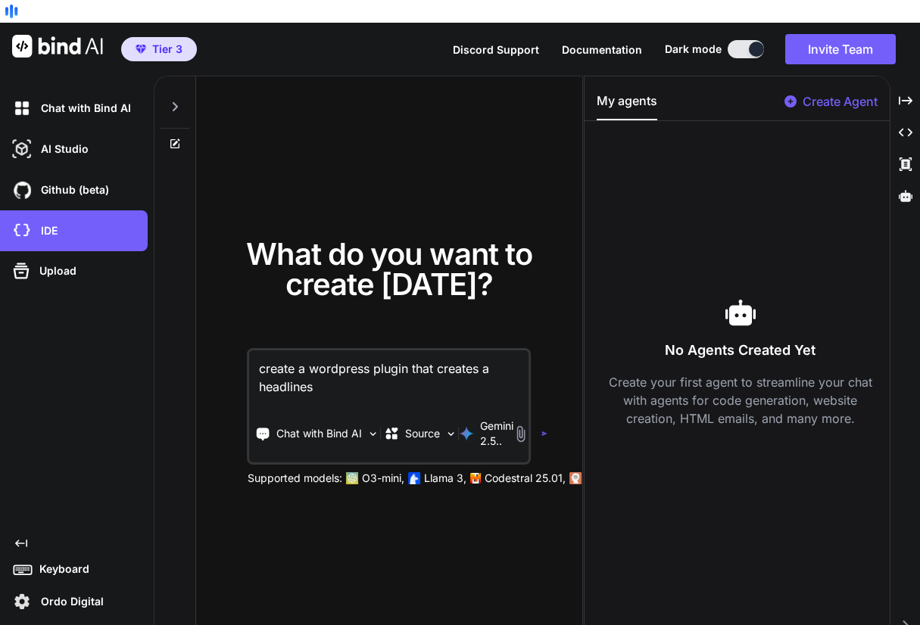
type textarea "create a wordpress plugin that creates a headlines q"
type textarea "x"
type textarea "create a wordpress plugin that creates a headlines qu"
type textarea "x"
type textarea "create a wordpress plugin that creates a headlines qui"
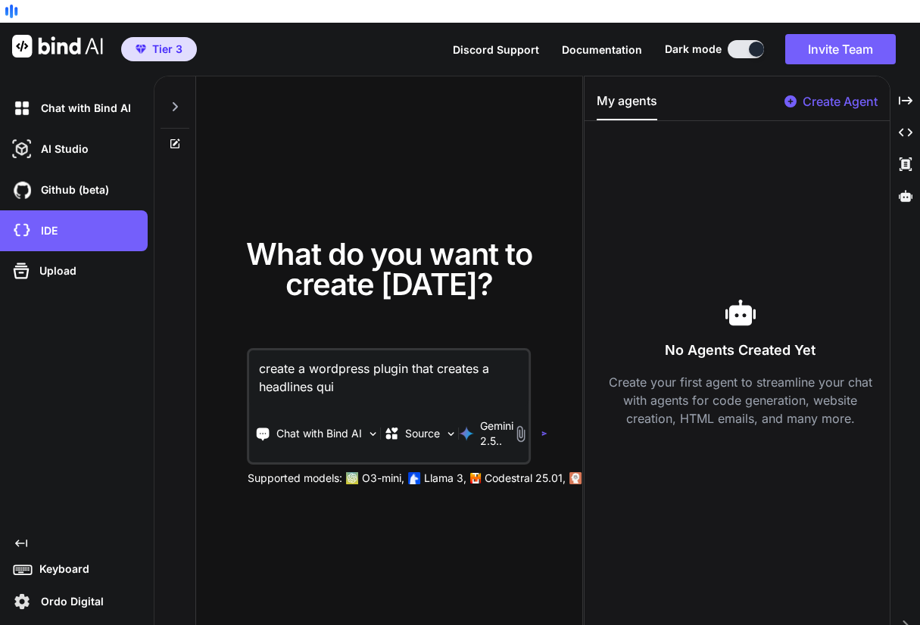
type textarea "x"
type textarea "create a wordpress plugin that creates a headlines quiz"
type textarea "x"
type textarea "create a wordpress plugin that creates a headlines quiz"
type textarea "x"
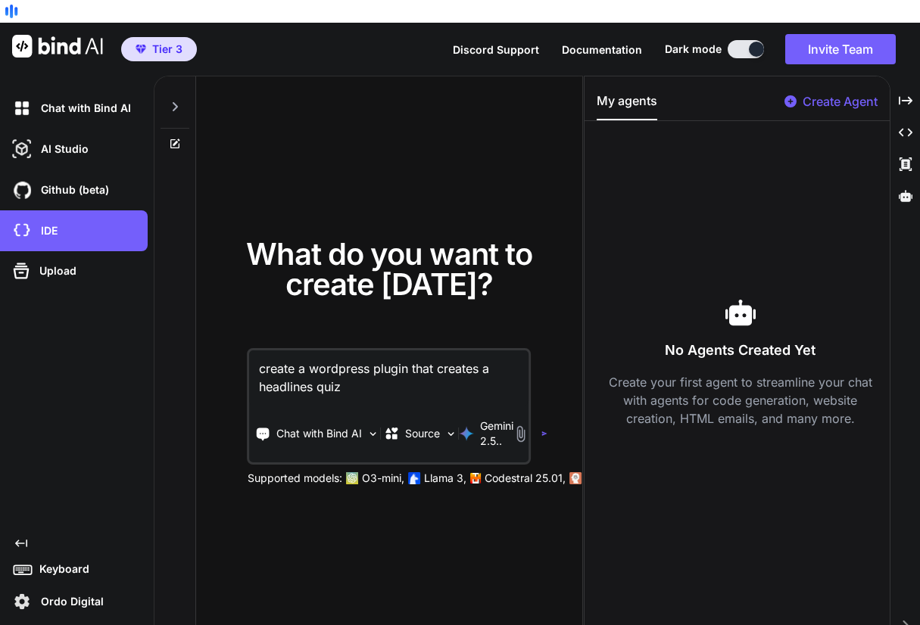
type textarea "create a wordpress plugin that creates a headlines quiz w"
type textarea "x"
type textarea "create a wordpress plugin that creates a headlines quiz wi"
type textarea "x"
type textarea "create a wordpress plugin that creates a headlines quiz wid"
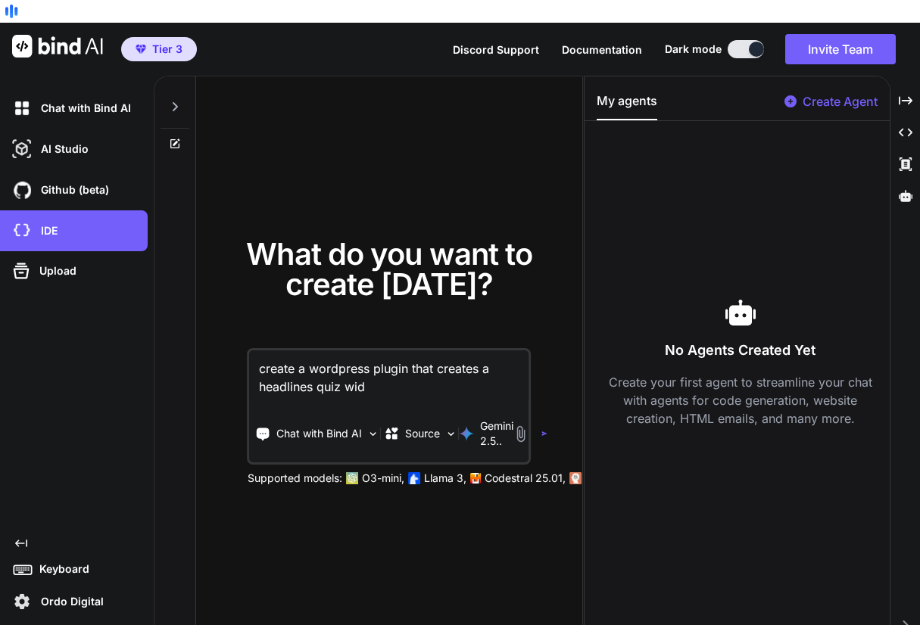
type textarea "x"
type textarea "create a wordpress plugin that creates a headlines quiz widg"
type textarea "x"
type textarea "create a wordpress plugin that creates a headlines quiz widge"
type textarea "x"
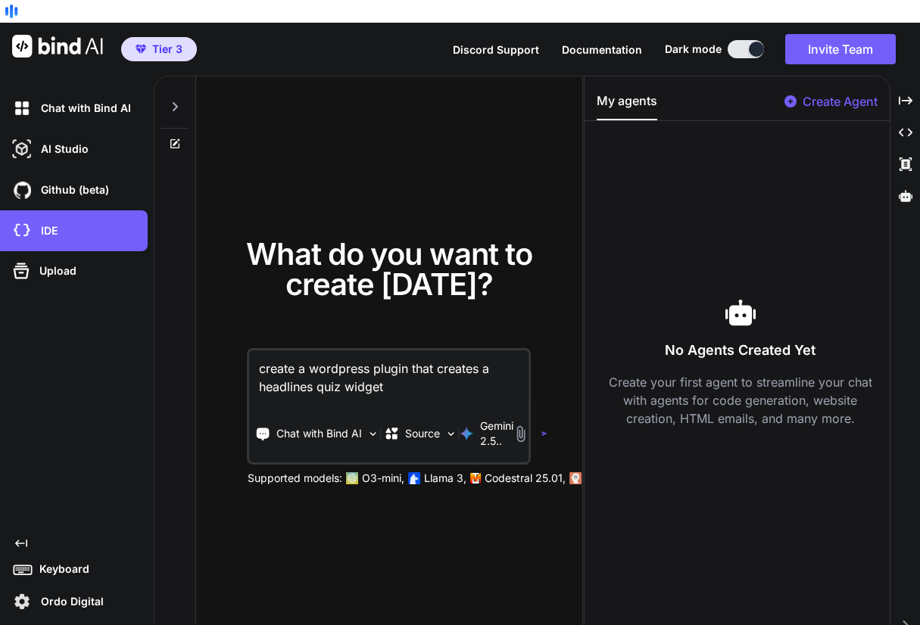
type textarea "create a wordpress plugin that creates a headlines quiz widget"
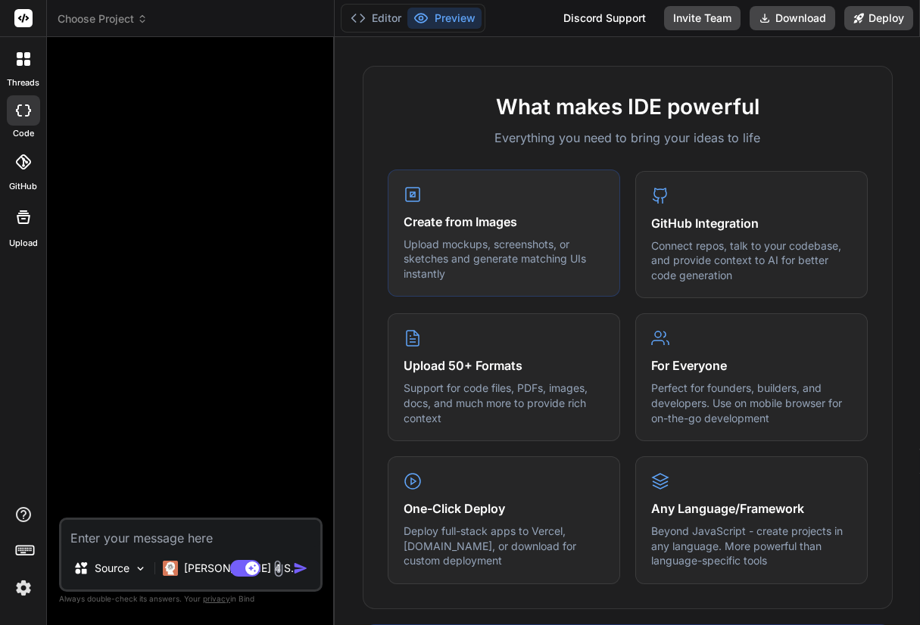
scroll to position [531, 0]
click at [21, 59] on icon at bounding box center [24, 59] width 14 height 14
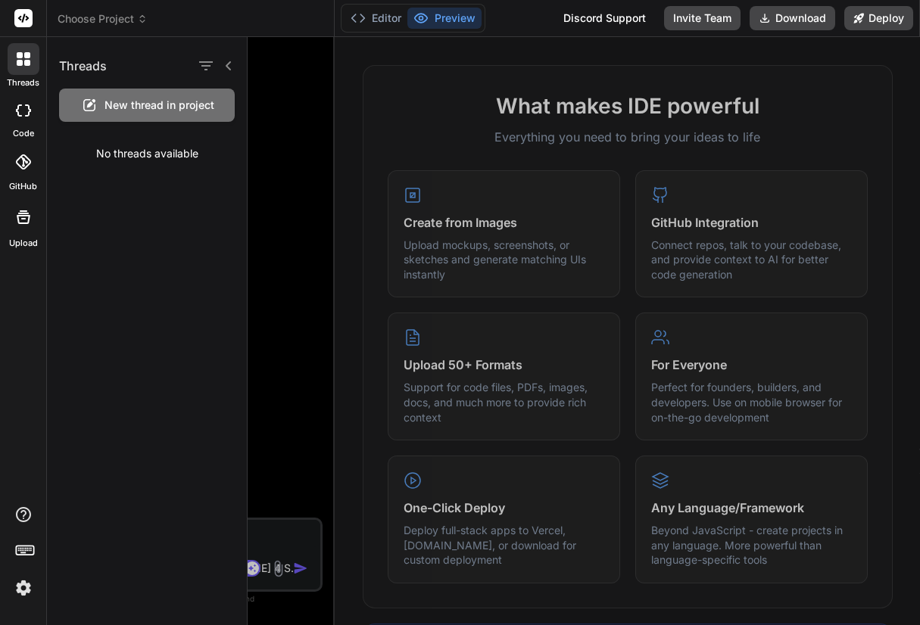
click at [30, 20] on rect at bounding box center [23, 18] width 18 height 18
click at [26, 18] on rect at bounding box center [23, 18] width 18 height 18
click at [90, 18] on span "Choose Project" at bounding box center [103, 18] width 90 height 15
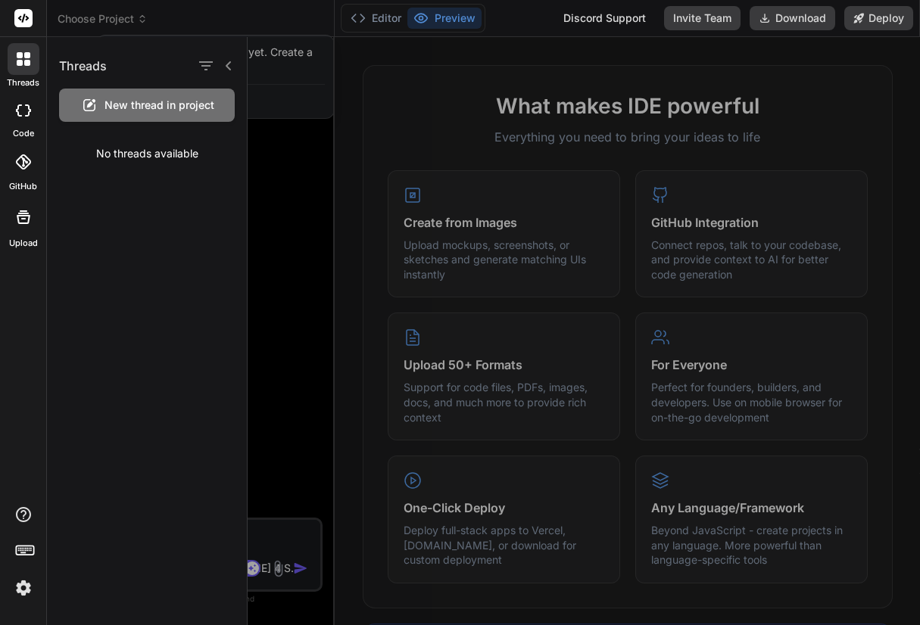
click at [90, 18] on div at bounding box center [460, 312] width 920 height 625
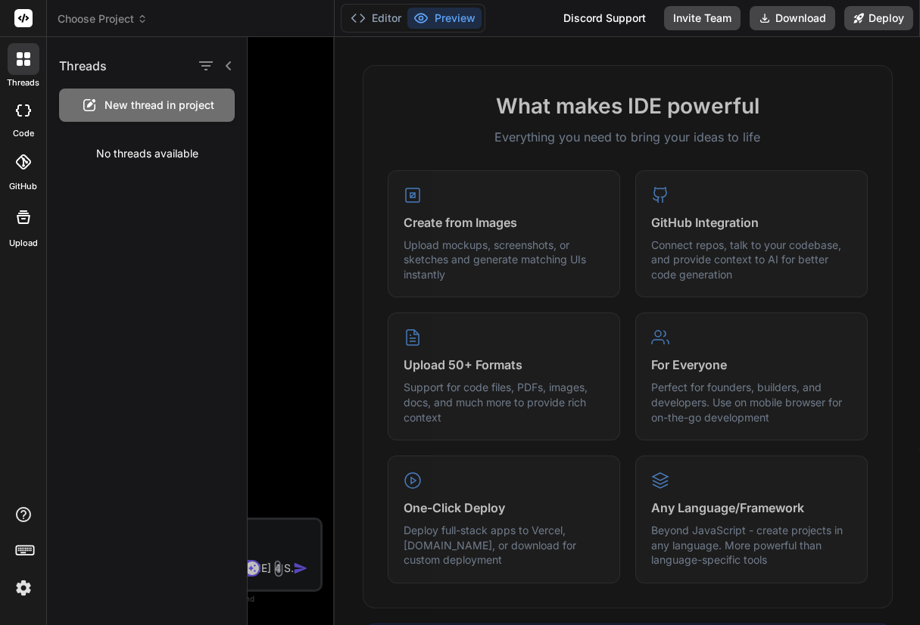
click at [20, 114] on icon at bounding box center [23, 110] width 15 height 12
type textarea "x"
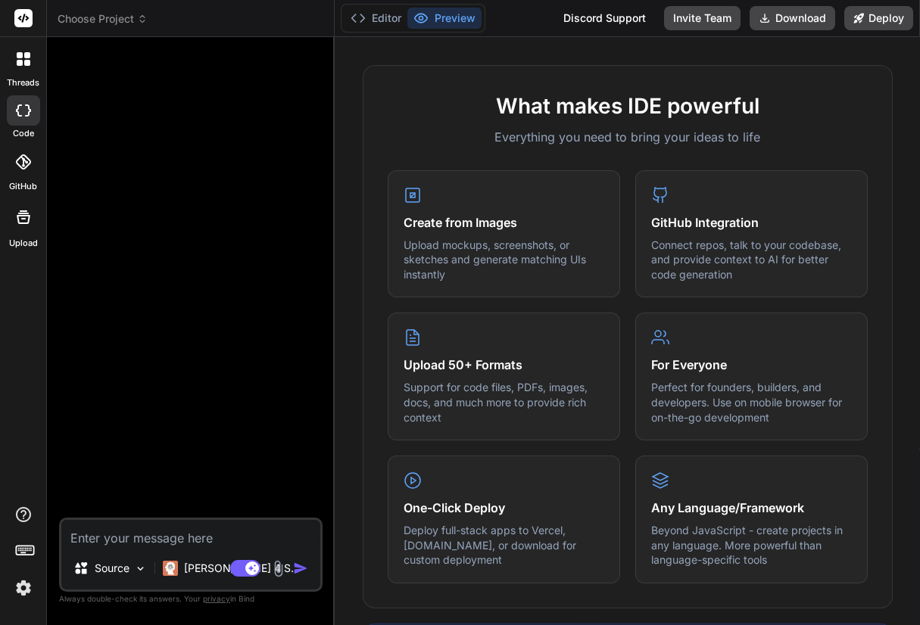
click at [23, 163] on icon at bounding box center [23, 161] width 15 height 15
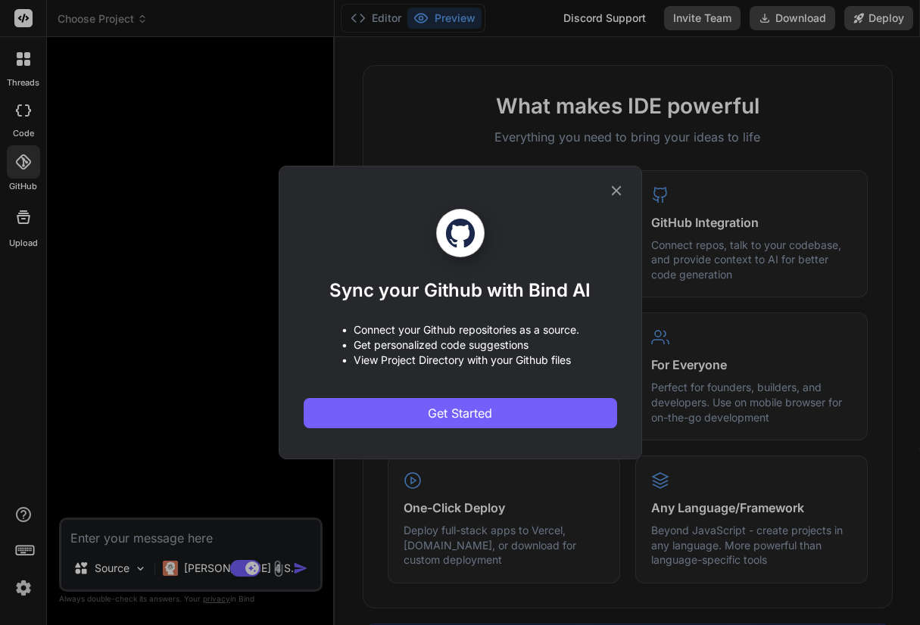
click at [611, 191] on icon at bounding box center [616, 190] width 17 height 17
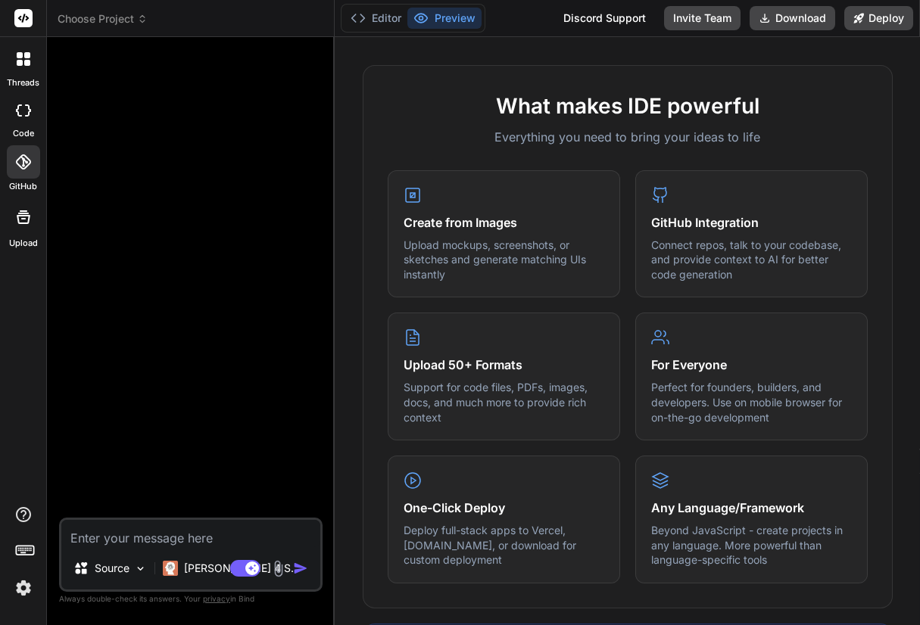
click at [20, 17] on icon at bounding box center [23, 18] width 11 height 9
click at [86, 20] on span "Choose Project" at bounding box center [103, 18] width 90 height 15
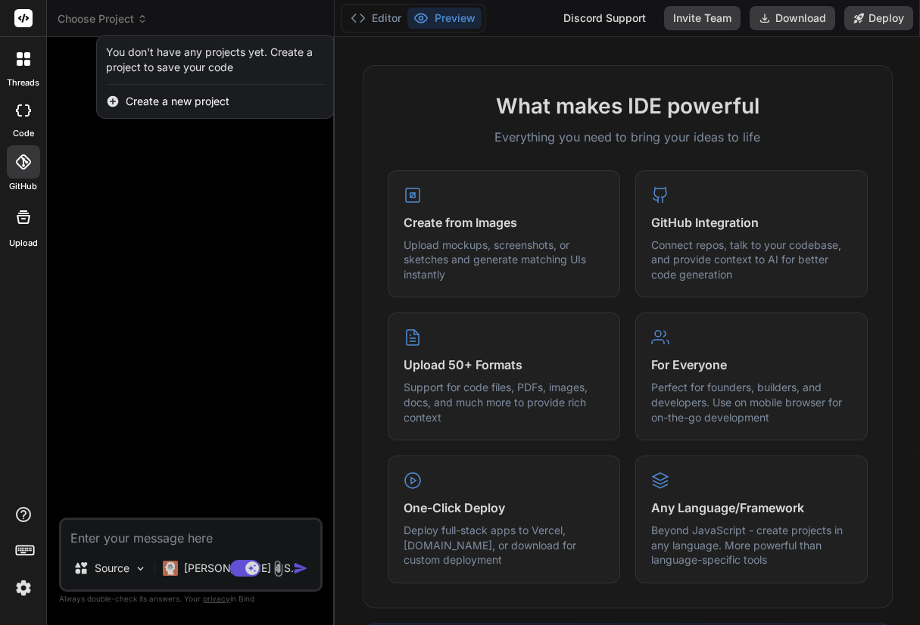
click at [137, 100] on span "Create a new project" at bounding box center [178, 101] width 104 height 15
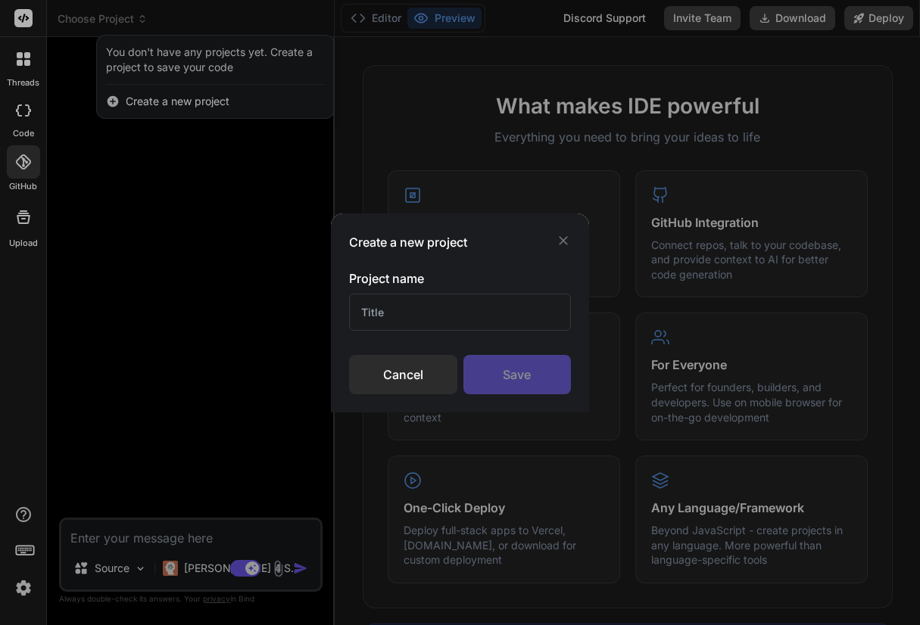
click at [397, 311] on input "text" at bounding box center [459, 312] width 221 height 37
click at [901, 103] on div "Create a new project Project name Cancel Save" at bounding box center [460, 312] width 920 height 625
